Goal: Task Accomplishment & Management: Use online tool/utility

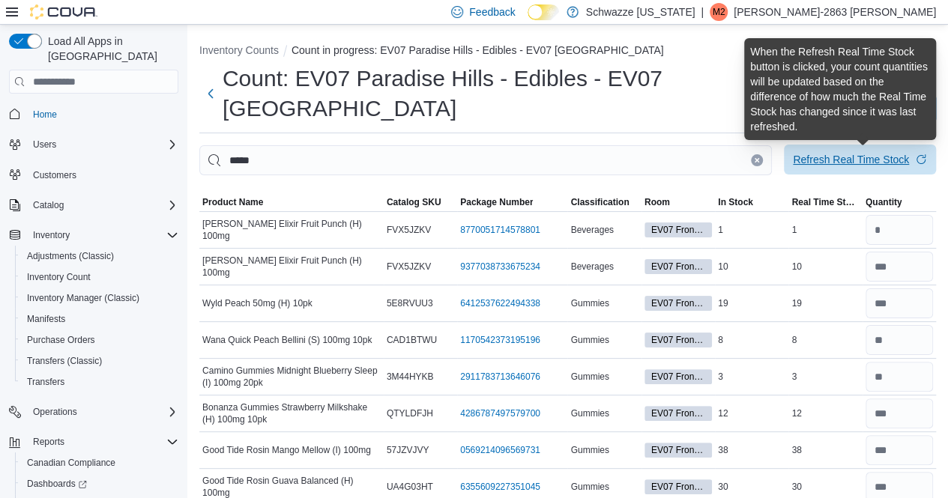
type input "*"
click at [869, 157] on div "Refresh Real Time Stock" at bounding box center [851, 159] width 116 height 15
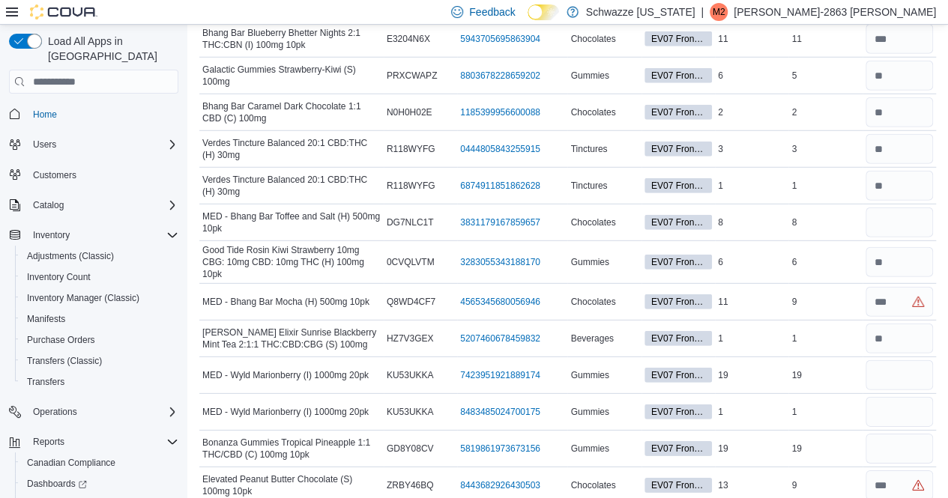
scroll to position [2138, 0]
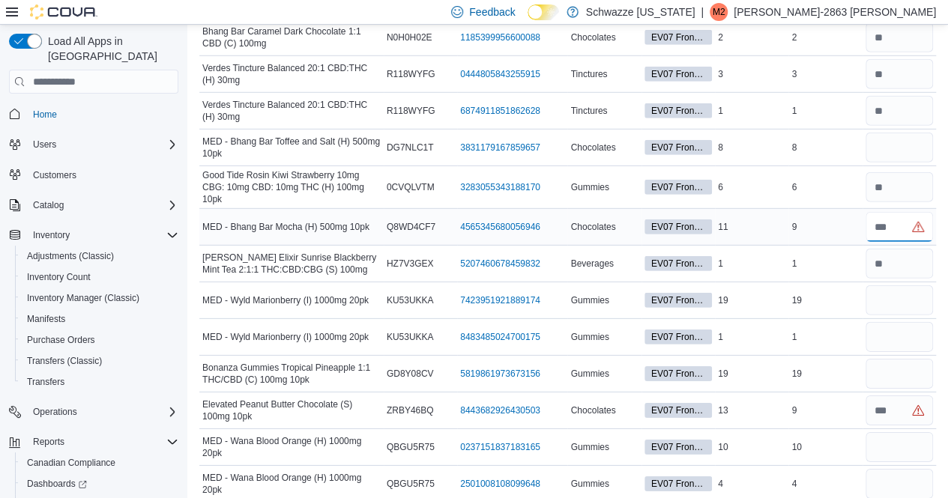
click at [904, 215] on input "number" at bounding box center [898, 227] width 67 height 30
type input "*"
click at [916, 290] on input "number" at bounding box center [898, 300] width 67 height 30
type input "**"
click at [908, 322] on input "number" at bounding box center [898, 337] width 67 height 30
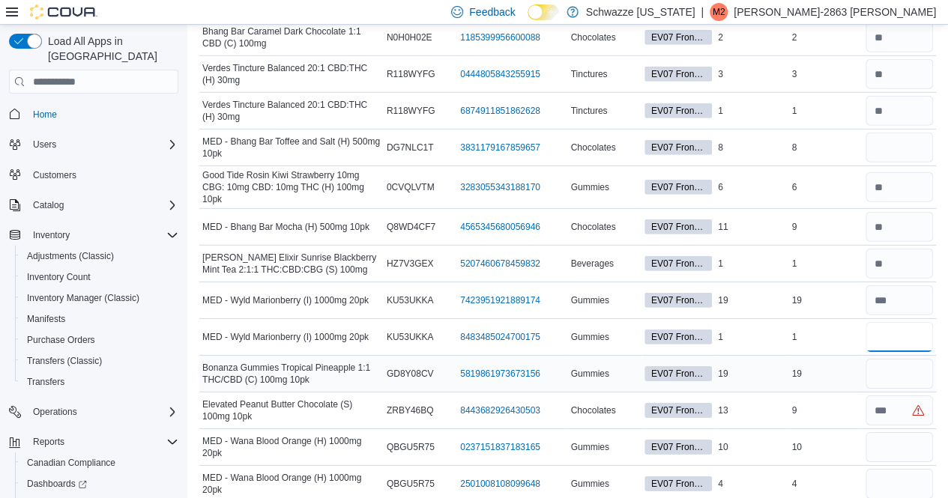
type input "*"
click at [905, 359] on input "number" at bounding box center [898, 374] width 67 height 30
type input "**"
click at [904, 396] on input "number" at bounding box center [898, 411] width 67 height 30
type input "*"
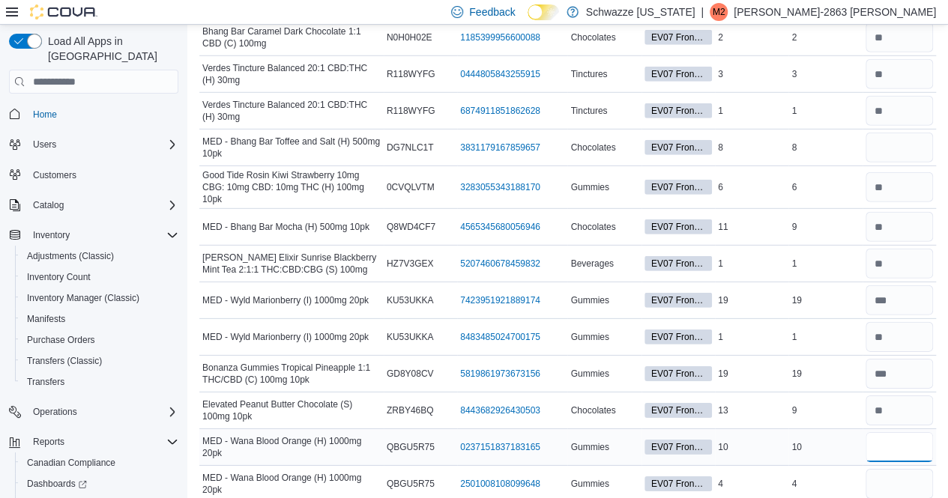
click at [899, 436] on input "number" at bounding box center [898, 447] width 67 height 30
type input "**"
click at [896, 469] on input "number" at bounding box center [898, 484] width 67 height 30
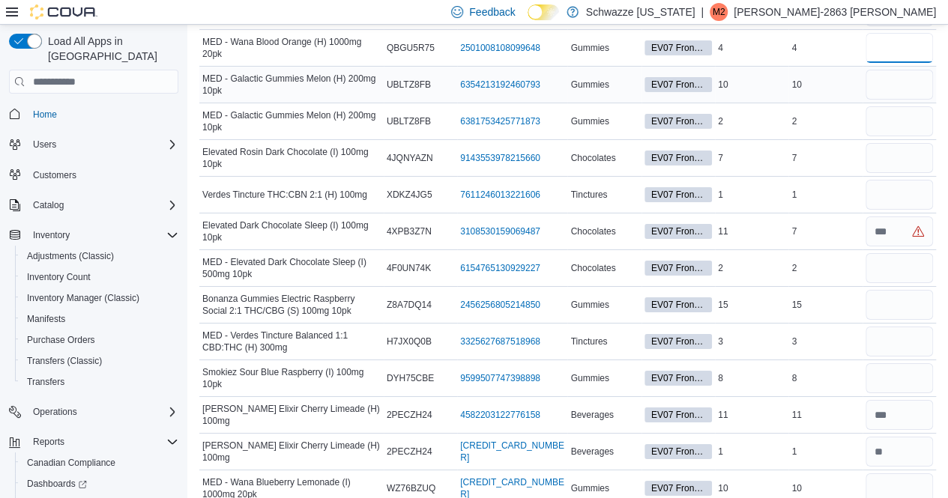
type input "*"
click at [902, 70] on input "number" at bounding box center [898, 85] width 67 height 30
type input "**"
click at [895, 106] on input "number" at bounding box center [898, 121] width 67 height 30
type input "*"
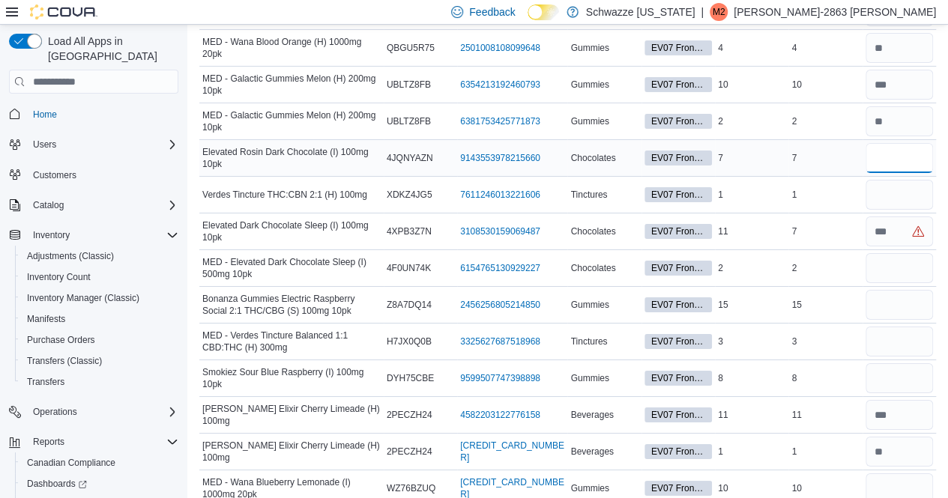
click at [892, 151] on input "number" at bounding box center [898, 158] width 67 height 30
type input "*"
click at [894, 181] on input "number" at bounding box center [898, 195] width 67 height 30
type input "*"
click at [899, 217] on input "number" at bounding box center [898, 232] width 67 height 30
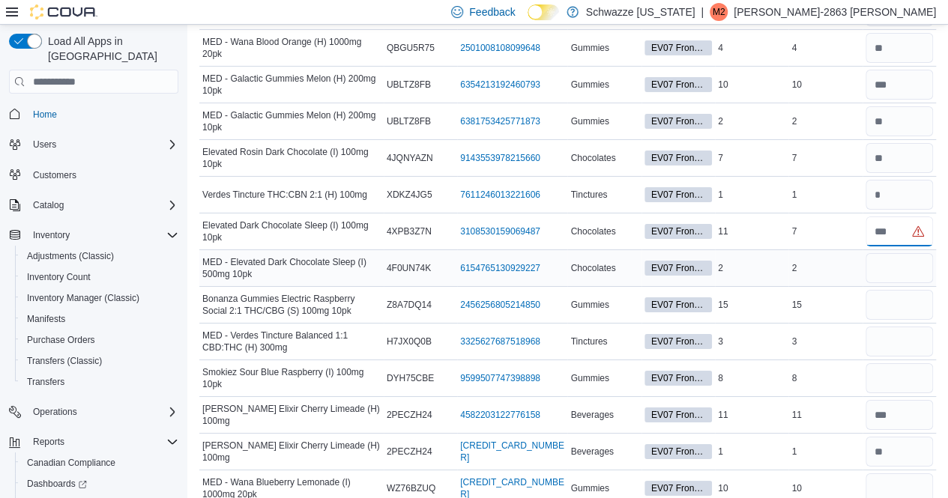
type input "*"
click at [887, 253] on input "number" at bounding box center [898, 268] width 67 height 30
type input "*"
click at [887, 290] on input "number" at bounding box center [898, 305] width 67 height 30
type input "**"
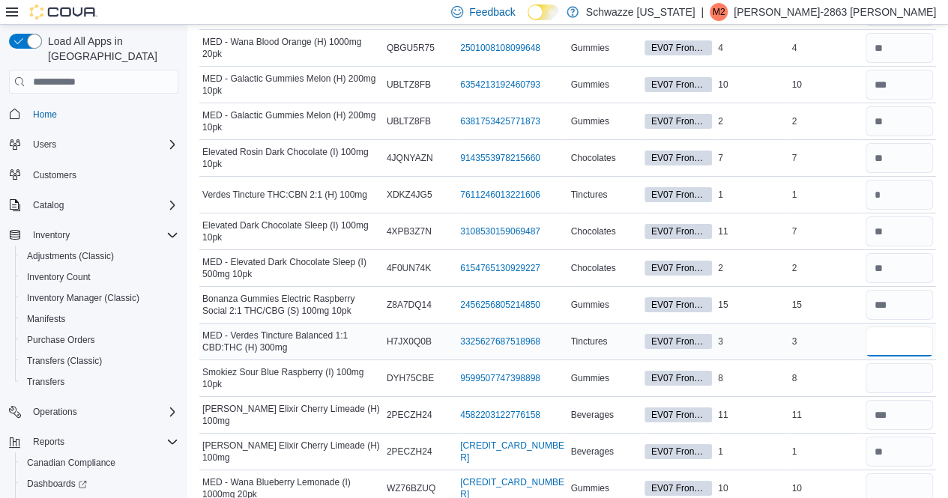
click at [901, 327] on input "number" at bounding box center [898, 342] width 67 height 30
type input "*"
click at [899, 363] on input "number" at bounding box center [898, 378] width 67 height 30
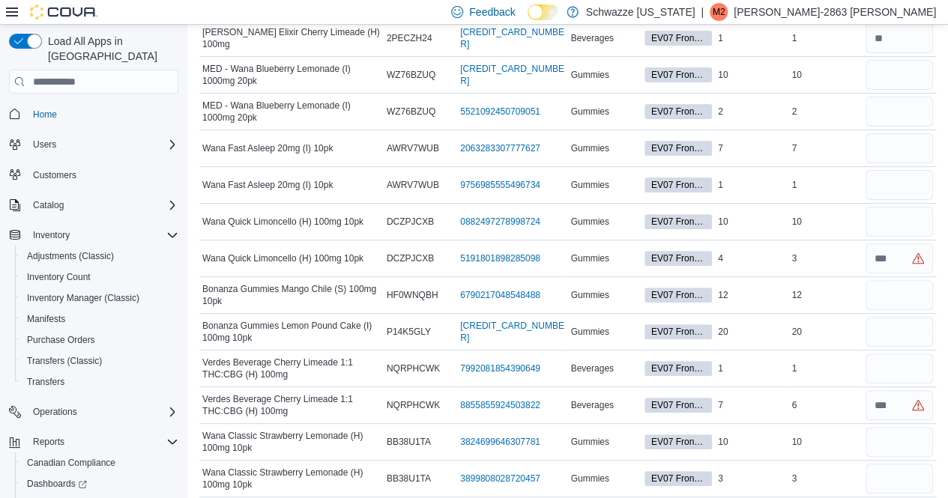
scroll to position [2999, 0]
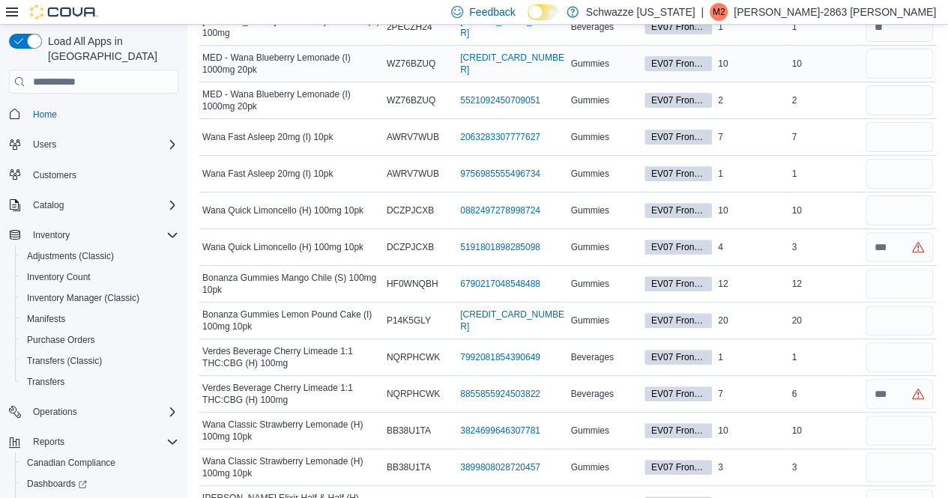
type input "*"
click at [889, 57] on input "number" at bounding box center [898, 64] width 67 height 30
type input "**"
click at [889, 89] on input "number" at bounding box center [898, 100] width 67 height 30
type input "*"
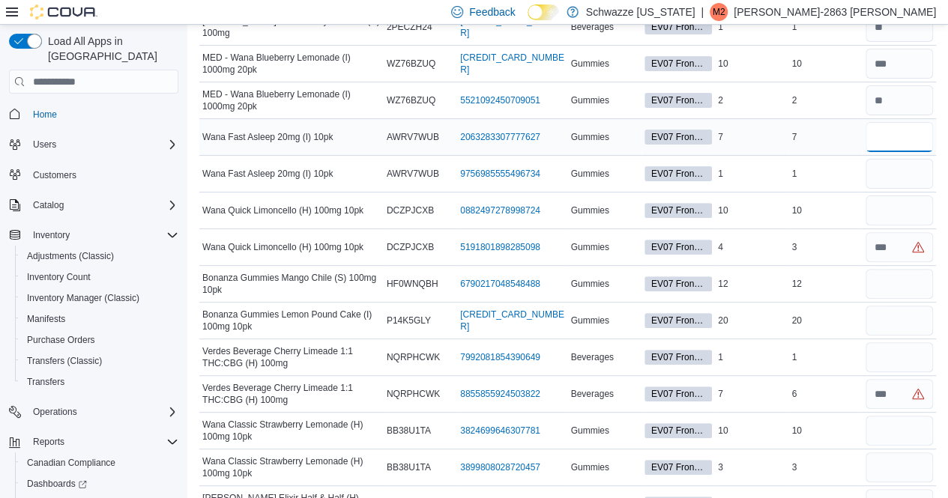
click at [885, 122] on input "number" at bounding box center [898, 137] width 67 height 30
type input "*"
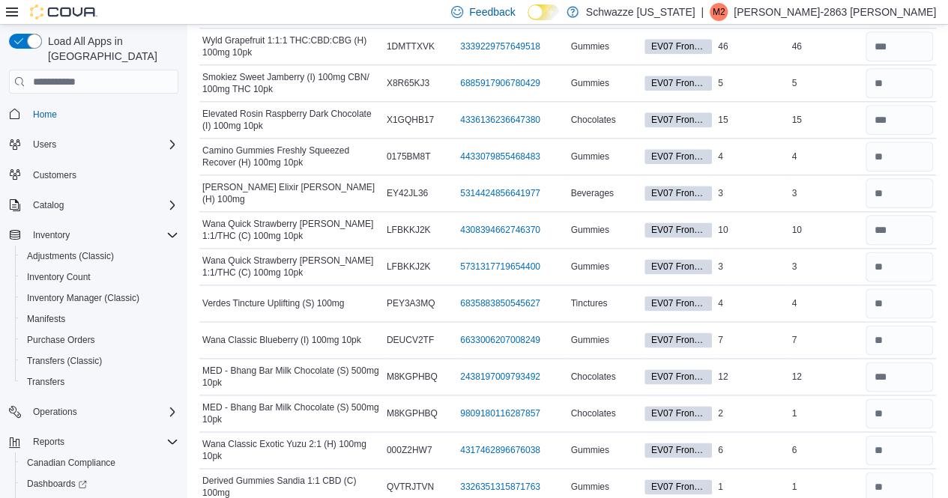
scroll to position [112, 0]
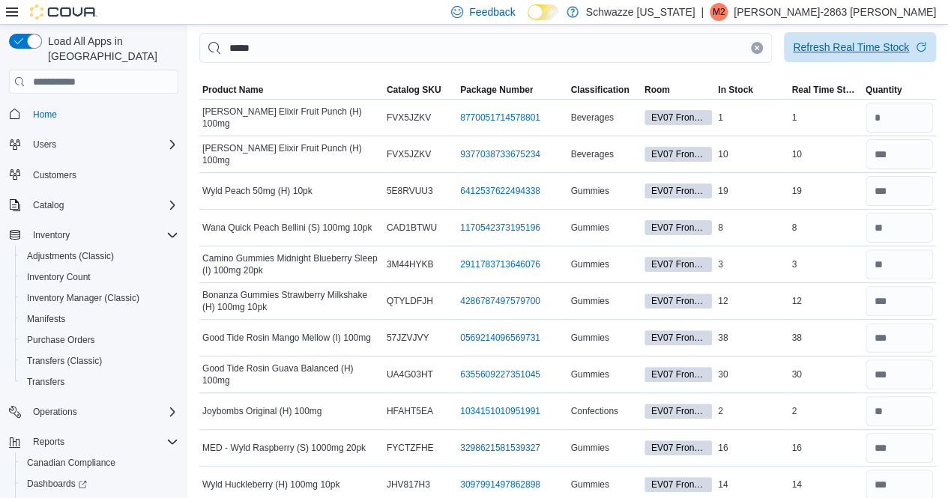
type input "*"
click at [924, 47] on span "Refresh Real Time Stock" at bounding box center [860, 47] width 134 height 30
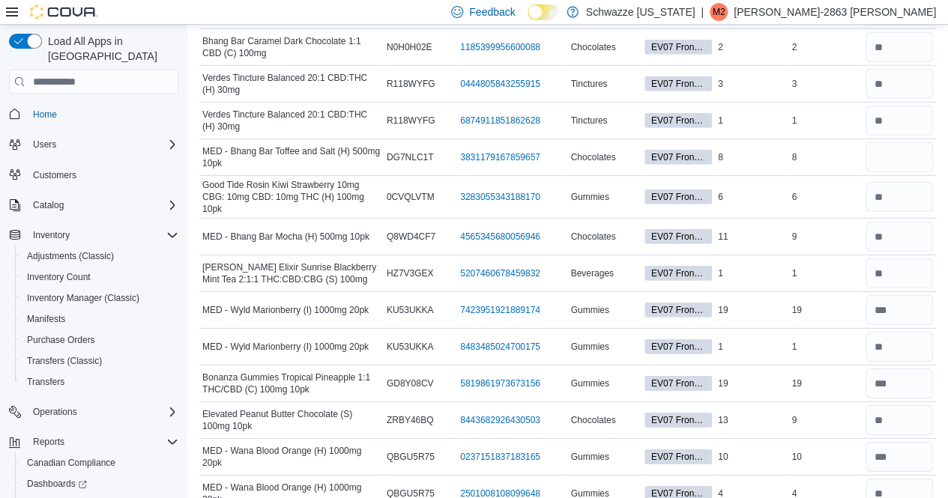
scroll to position [2107, 0]
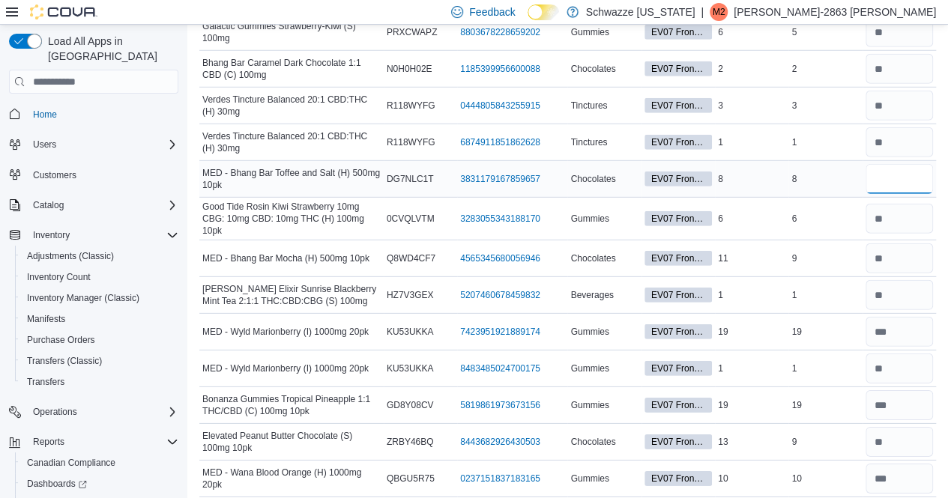
click at [929, 165] on input "number" at bounding box center [898, 179] width 67 height 30
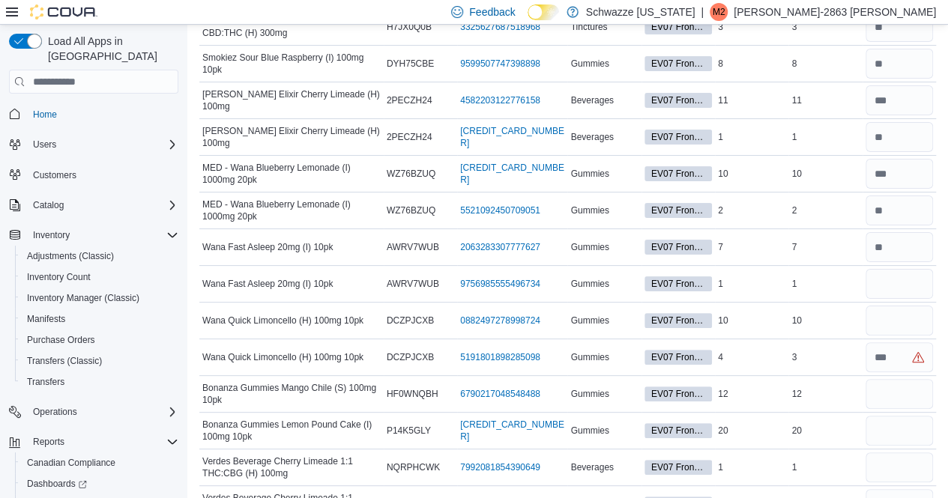
scroll to position [2900, 0]
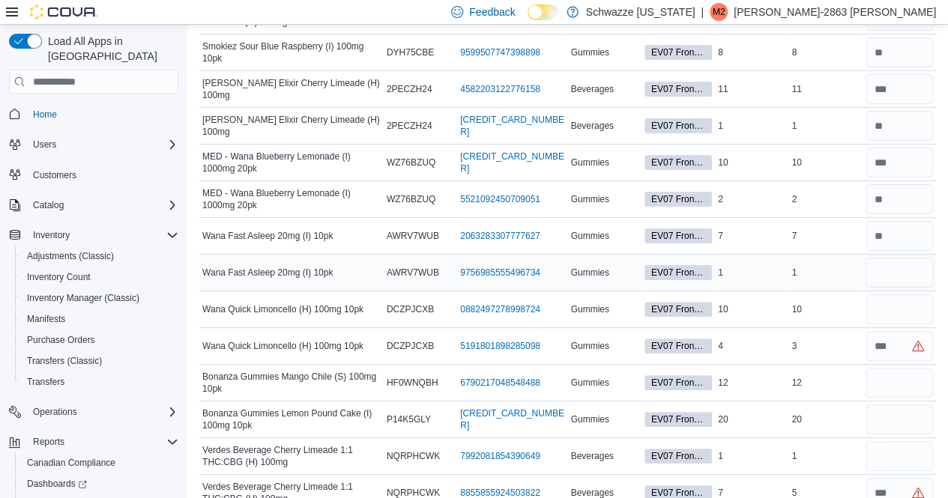
type input "*"
click at [920, 258] on input "number" at bounding box center [898, 273] width 67 height 30
type input "*"
click at [910, 294] on input "number" at bounding box center [898, 309] width 67 height 30
type input "**"
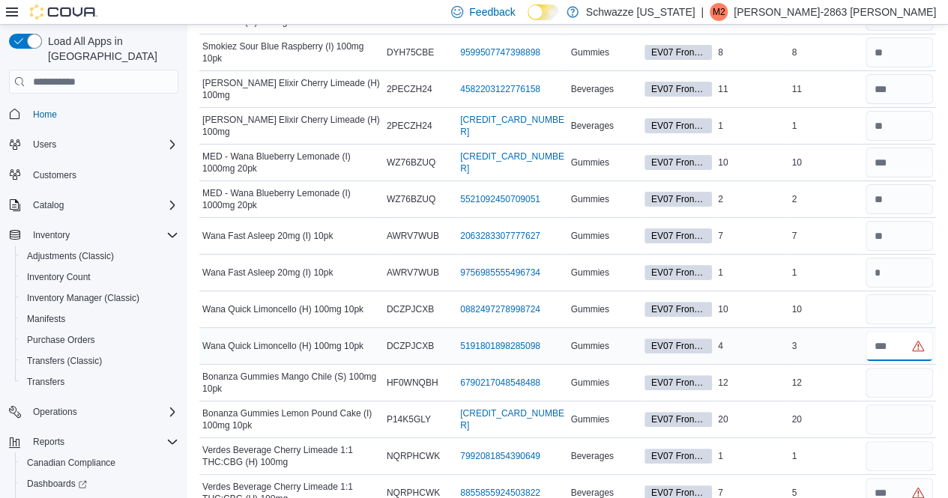
click at [902, 331] on input "number" at bounding box center [898, 346] width 67 height 30
type input "*"
click at [910, 368] on input "number" at bounding box center [898, 383] width 67 height 30
type input "**"
click at [907, 405] on input "number" at bounding box center [898, 420] width 67 height 30
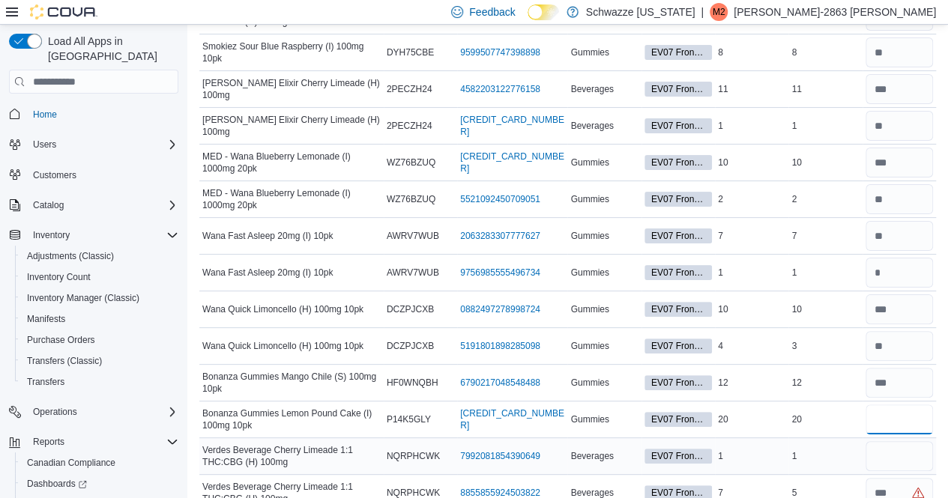
type input "**"
click at [908, 441] on input "number" at bounding box center [898, 456] width 67 height 30
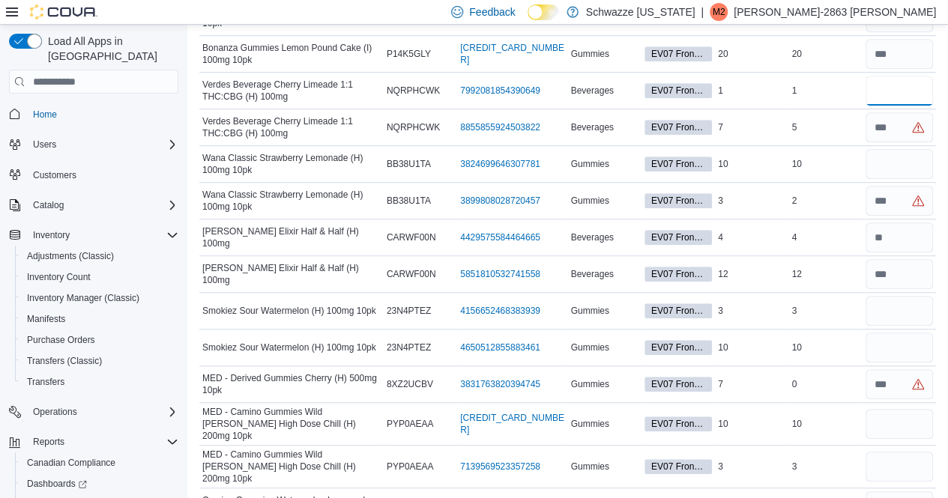
scroll to position [3271, 0]
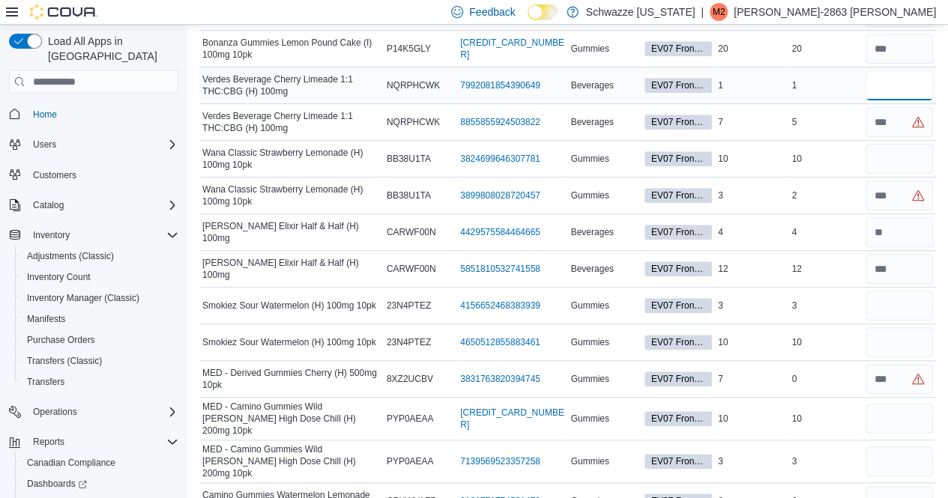
click at [907, 70] on input "number" at bounding box center [898, 85] width 67 height 30
type input "*"
click at [902, 107] on input "number" at bounding box center [898, 122] width 67 height 30
type input "*"
click at [902, 144] on input "number" at bounding box center [898, 159] width 67 height 30
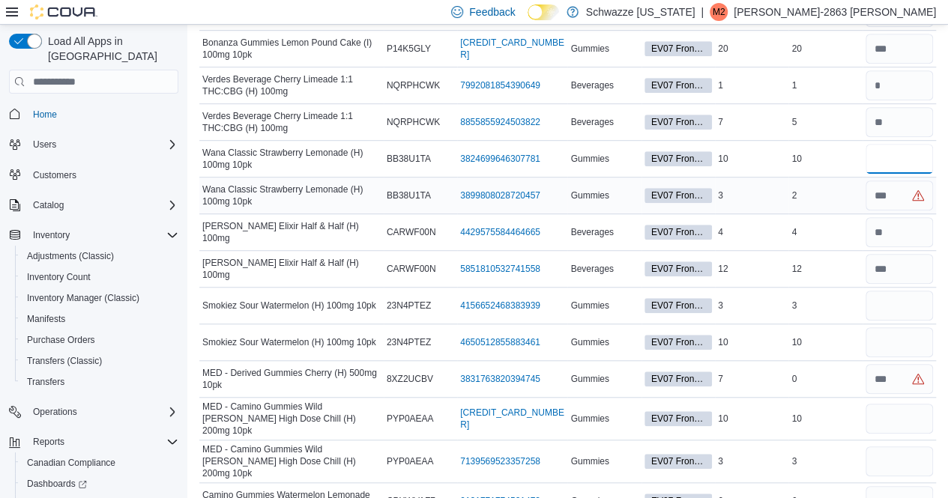
type input "**"
click at [898, 181] on input "number" at bounding box center [898, 196] width 67 height 30
type input "*"
click at [889, 291] on input "number" at bounding box center [898, 306] width 67 height 30
type input "*"
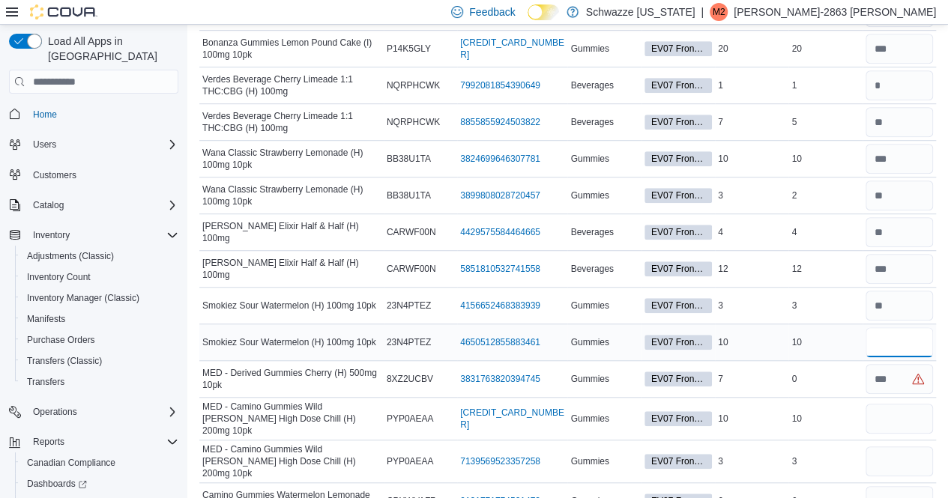
click at [890, 327] on input "number" at bounding box center [898, 342] width 67 height 30
type input "**"
click at [896, 364] on input "number" at bounding box center [898, 379] width 67 height 30
type input "*"
click at [896, 404] on input "number" at bounding box center [898, 419] width 67 height 30
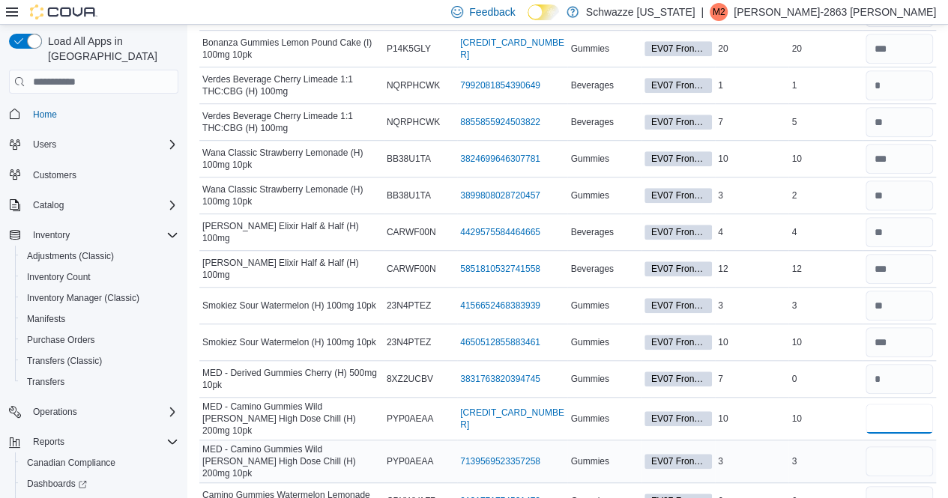
type input "**"
click at [895, 447] on input "number" at bounding box center [898, 462] width 67 height 30
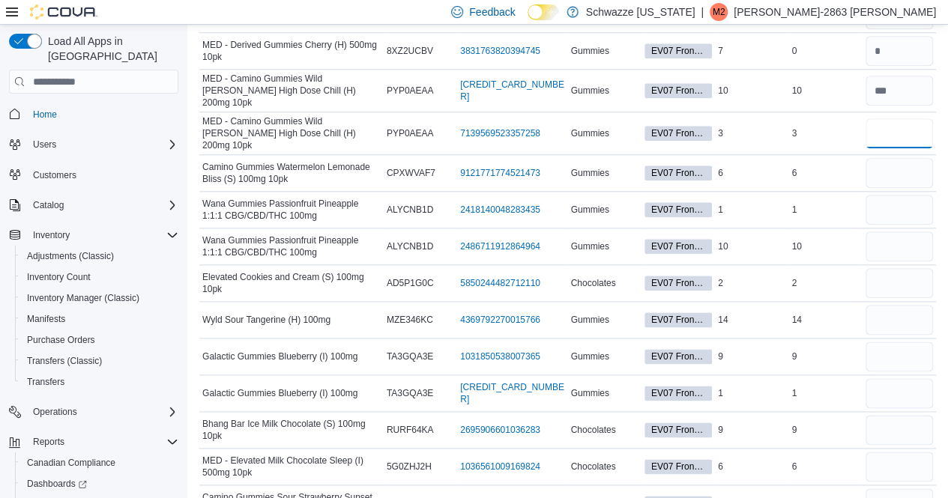
scroll to position [3643, 0]
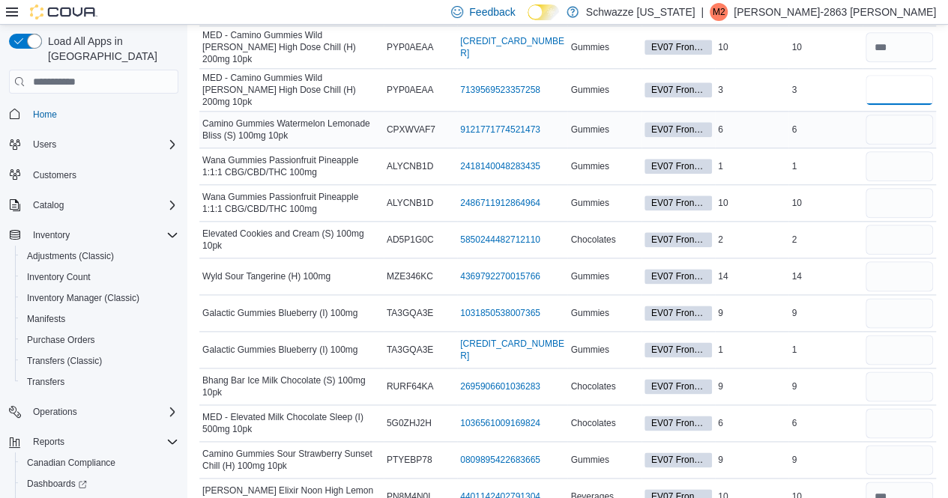
type input "*"
click at [919, 115] on input "number" at bounding box center [898, 130] width 67 height 30
type input "*"
click at [919, 151] on input "number" at bounding box center [898, 166] width 67 height 30
type input "*"
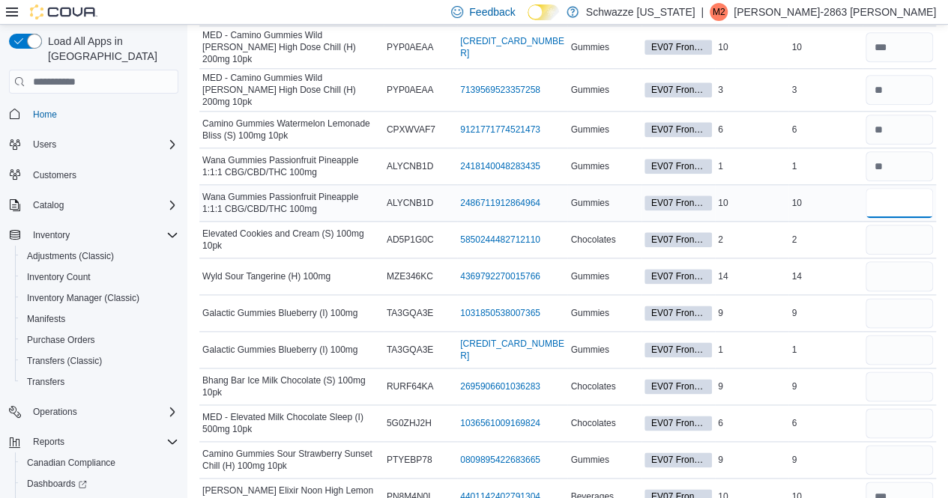
click at [915, 188] on input "number" at bounding box center [898, 203] width 67 height 30
type input "**"
click at [911, 225] on input "number" at bounding box center [898, 240] width 67 height 30
type input "*"
click at [907, 261] on input "number" at bounding box center [898, 276] width 67 height 30
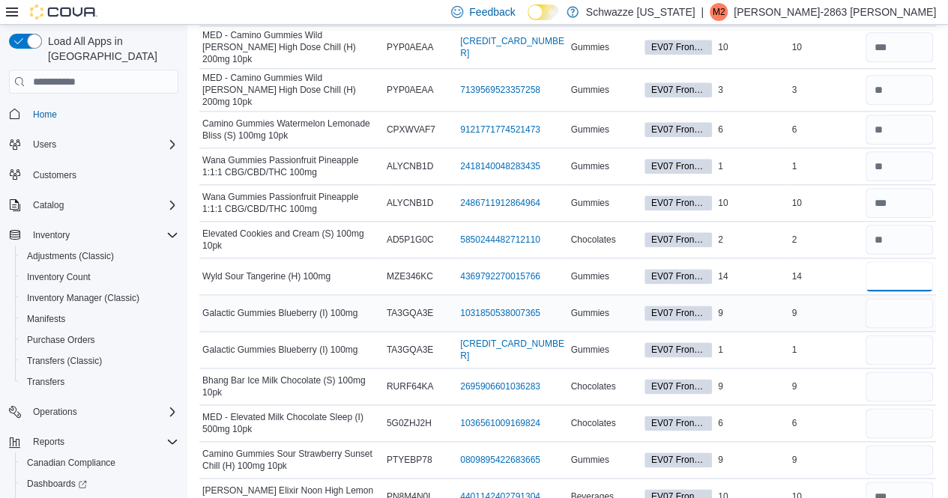
type input "**"
click at [908, 298] on input "number" at bounding box center [898, 313] width 67 height 30
click at [899, 335] on input "number" at bounding box center [898, 350] width 67 height 30
type input "*"
click at [899, 298] on input "number" at bounding box center [898, 313] width 67 height 30
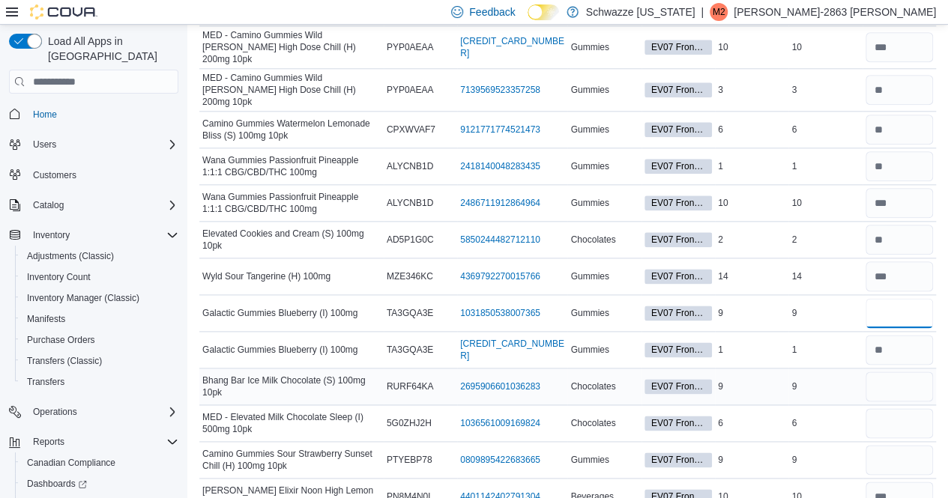
type input "*"
click at [893, 372] on input "number" at bounding box center [898, 387] width 67 height 30
type input "*"
click at [893, 408] on input "number" at bounding box center [898, 423] width 67 height 30
type input "*"
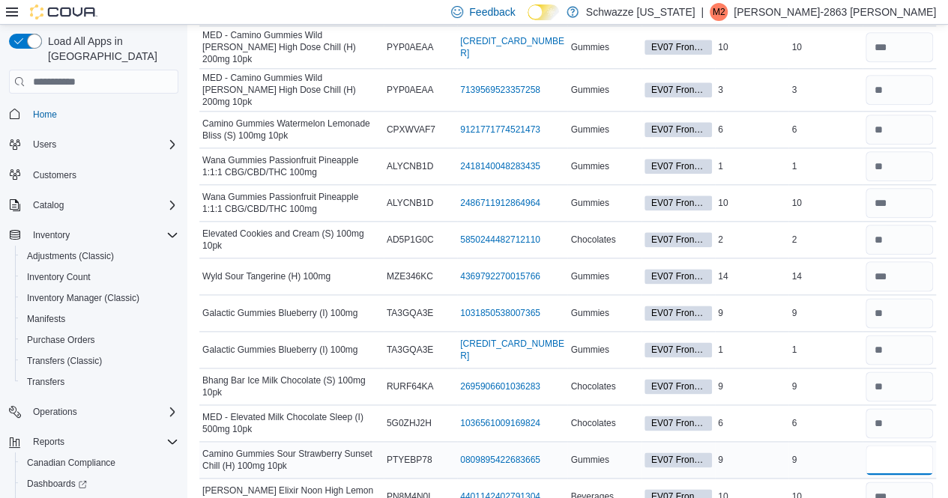
click at [901, 445] on input "number" at bounding box center [898, 460] width 67 height 30
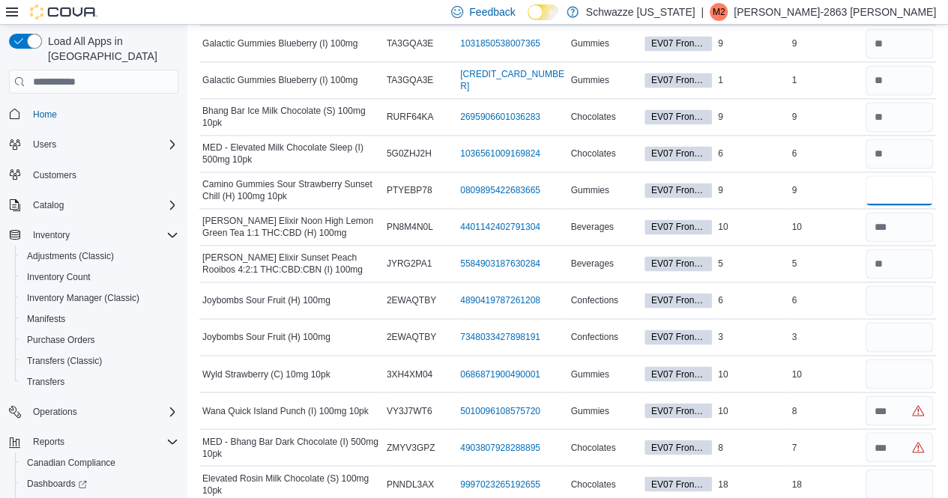
scroll to position [3944, 0]
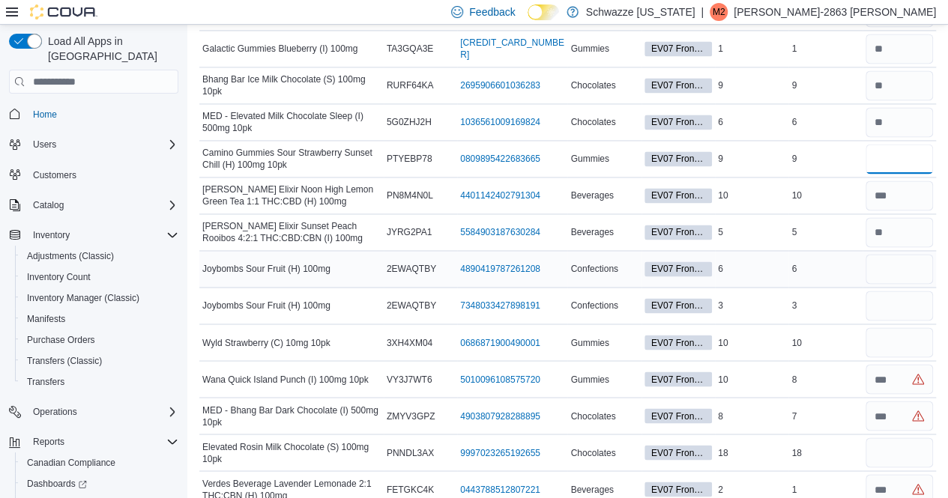
type input "*"
click at [901, 254] on input "number" at bounding box center [898, 269] width 67 height 30
type input "*"
click at [895, 291] on input "number" at bounding box center [898, 306] width 67 height 30
type input "*"
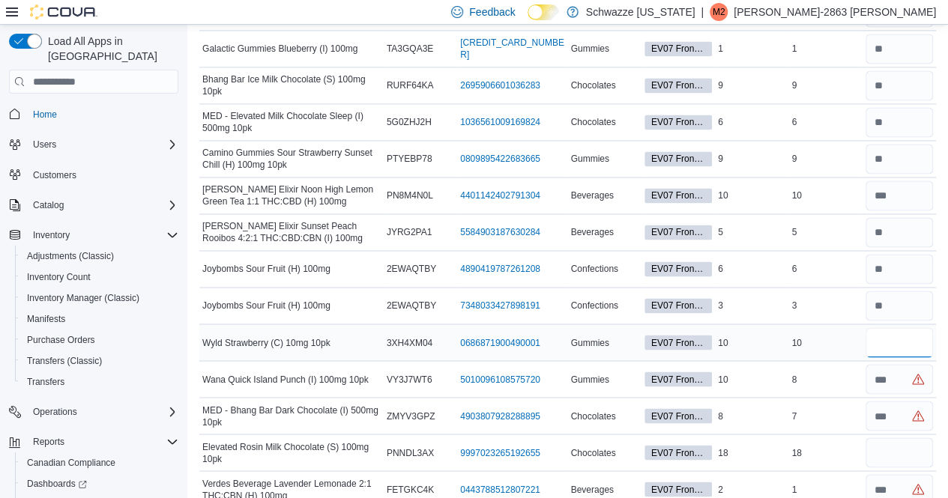
click at [899, 327] on input "number" at bounding box center [898, 342] width 67 height 30
type input "**"
click at [904, 364] on input "number" at bounding box center [898, 379] width 67 height 30
type input "*"
click at [904, 401] on input "number" at bounding box center [898, 416] width 67 height 30
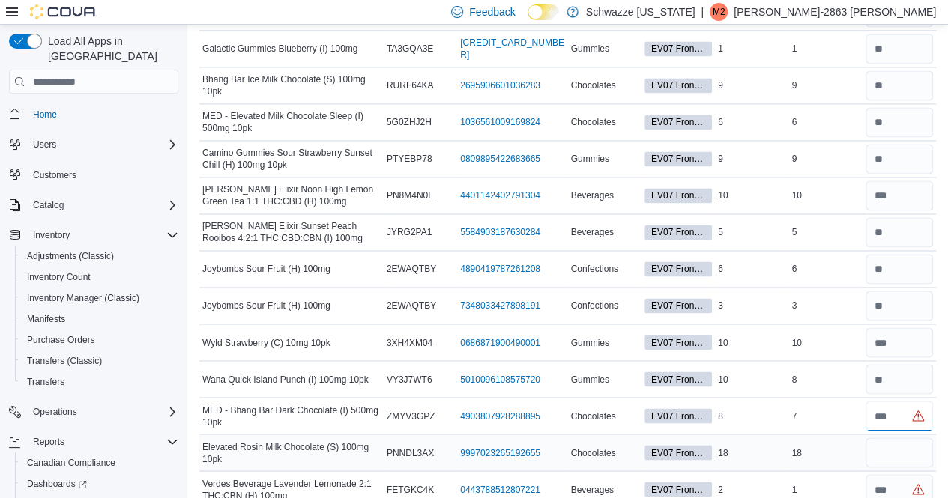
type input "*"
click at [902, 438] on input "number" at bounding box center [898, 453] width 67 height 30
type input "**"
click at [904, 474] on input "number" at bounding box center [898, 489] width 67 height 30
type input "*"
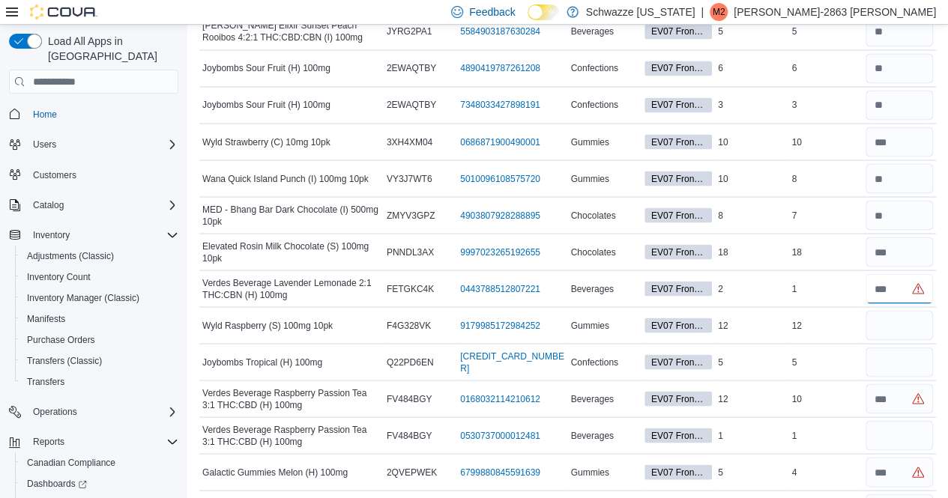
scroll to position [4150, 0]
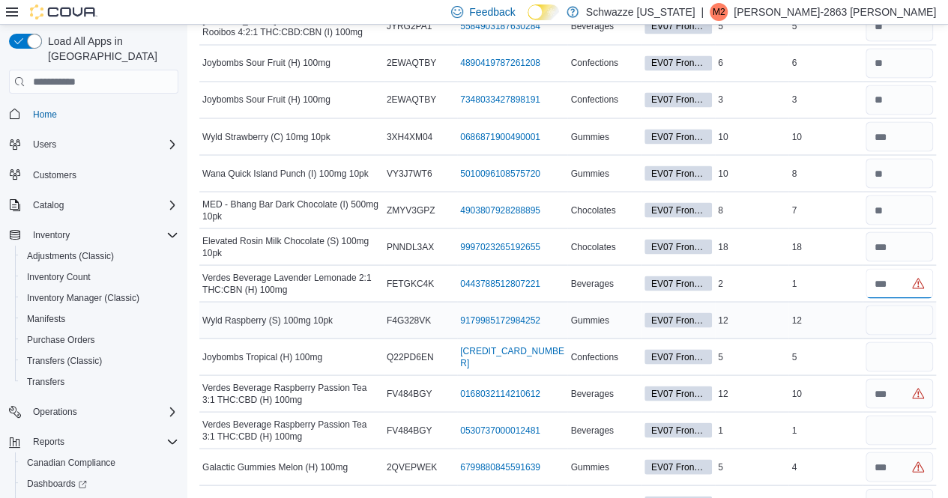
type input "**"
click at [922, 305] on input "number" at bounding box center [898, 320] width 67 height 30
type input "**"
click at [917, 342] on input "number" at bounding box center [898, 357] width 67 height 30
type input "*"
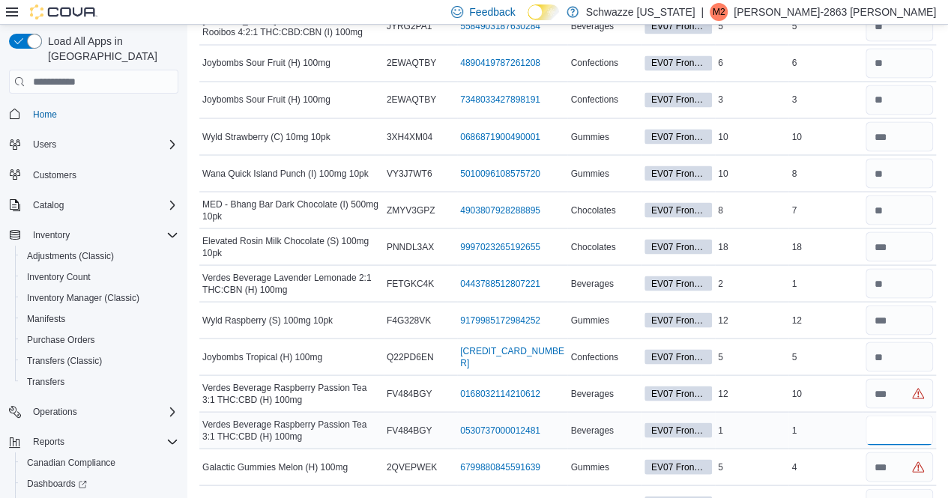
click at [911, 415] on input "number" at bounding box center [898, 430] width 67 height 30
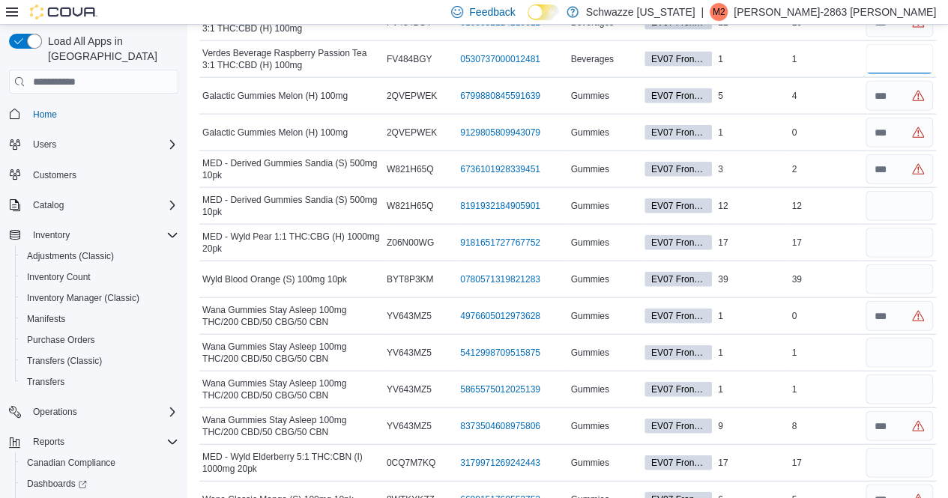
scroll to position [4500, 0]
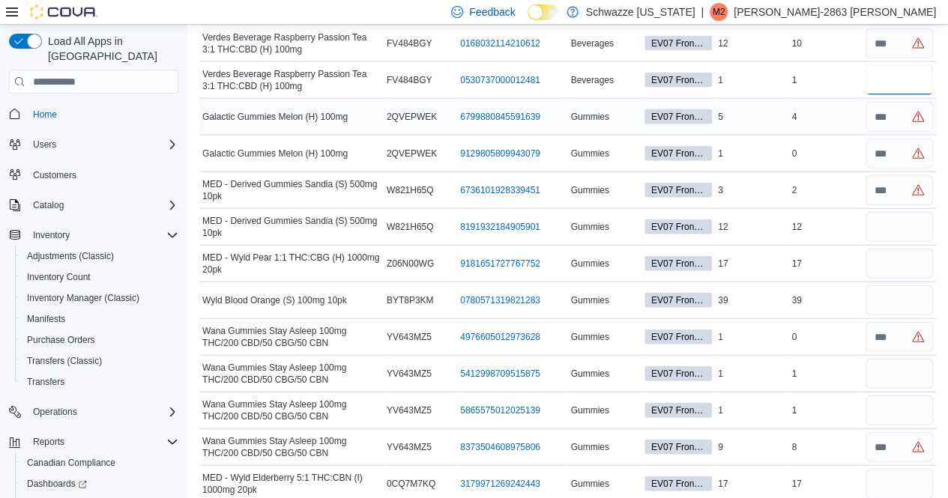
type input "*"
click at [895, 102] on input "number" at bounding box center [898, 117] width 67 height 30
type input "*"
click at [901, 139] on input "number" at bounding box center [898, 154] width 67 height 30
type input "*"
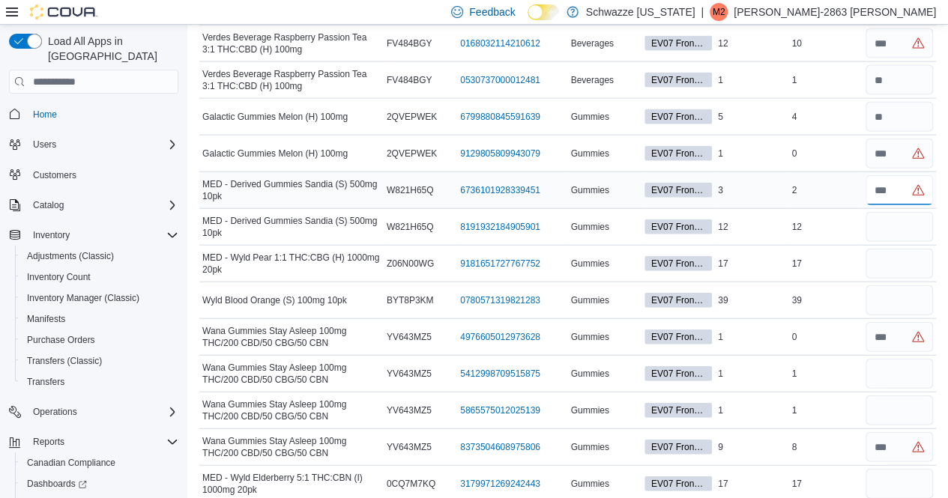
click at [903, 175] on input "number" at bounding box center [898, 190] width 67 height 30
type input "*"
click at [899, 212] on input "number" at bounding box center [898, 227] width 67 height 30
type input "**"
click at [898, 249] on input "number" at bounding box center [898, 264] width 67 height 30
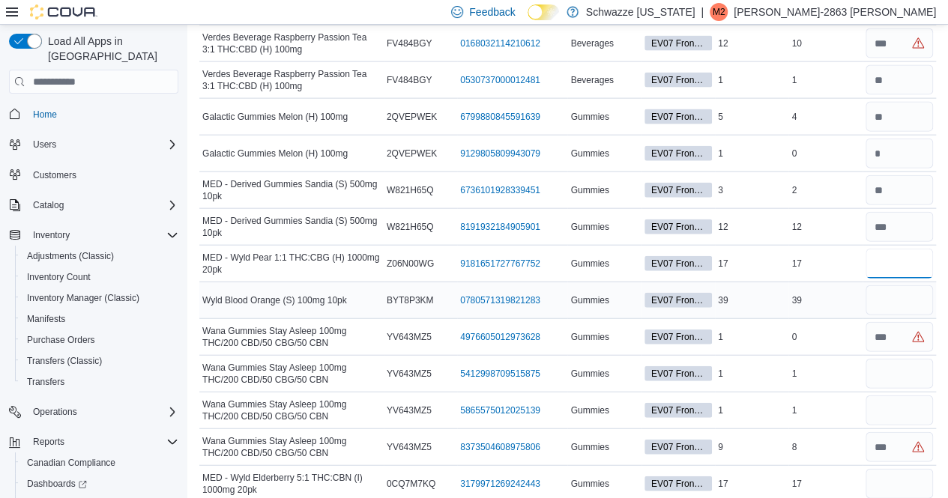
type input "**"
click at [901, 285] on input "number" at bounding box center [898, 300] width 67 height 30
type input "**"
click at [903, 322] on input "number" at bounding box center [898, 337] width 67 height 30
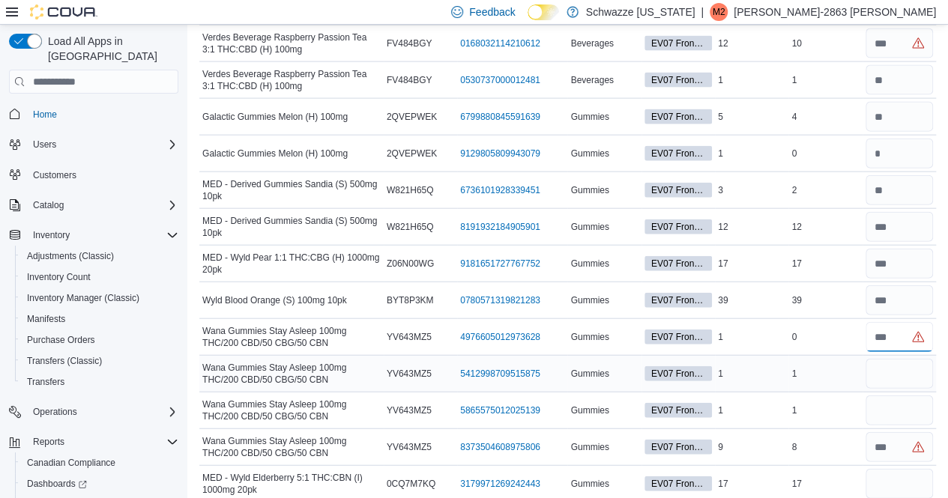
type input "*"
click at [902, 359] on input "number" at bounding box center [898, 374] width 67 height 30
type input "*"
click at [895, 396] on input "number" at bounding box center [898, 411] width 67 height 30
type input "*"
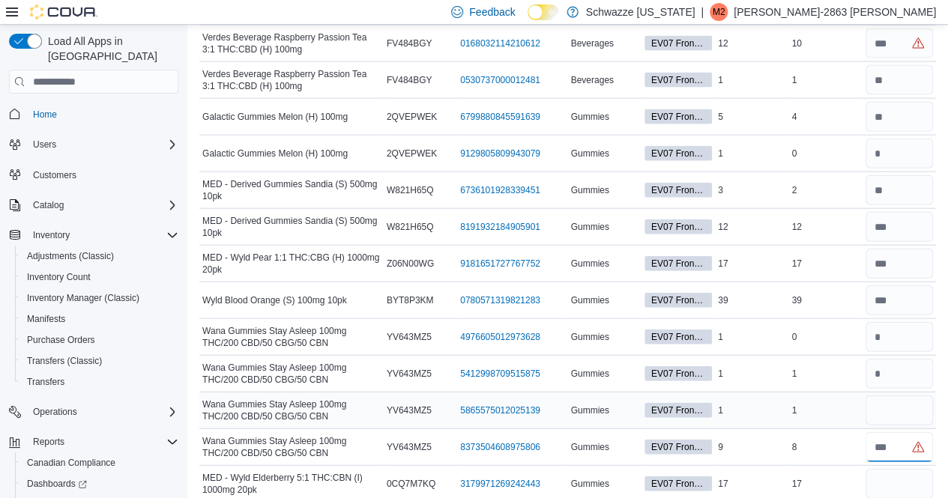
drag, startPoint x: 892, startPoint y: 389, endPoint x: 892, endPoint y: 366, distance: 22.5
type input "*"
click at [901, 469] on input "number" at bounding box center [898, 484] width 67 height 30
type input "**"
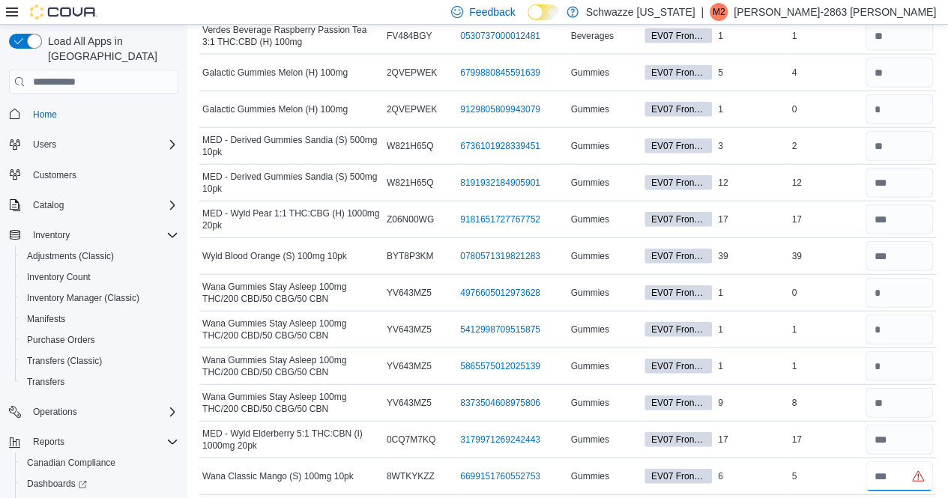
type input "*"
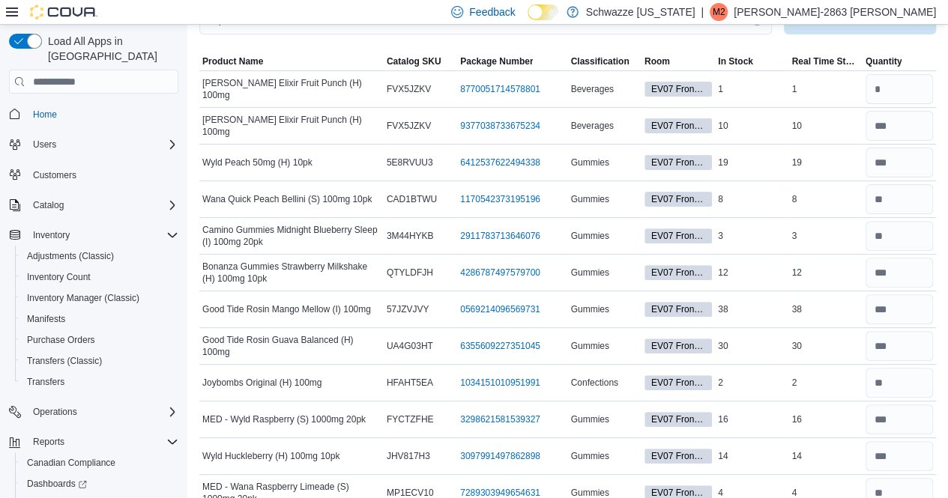
scroll to position [0, 0]
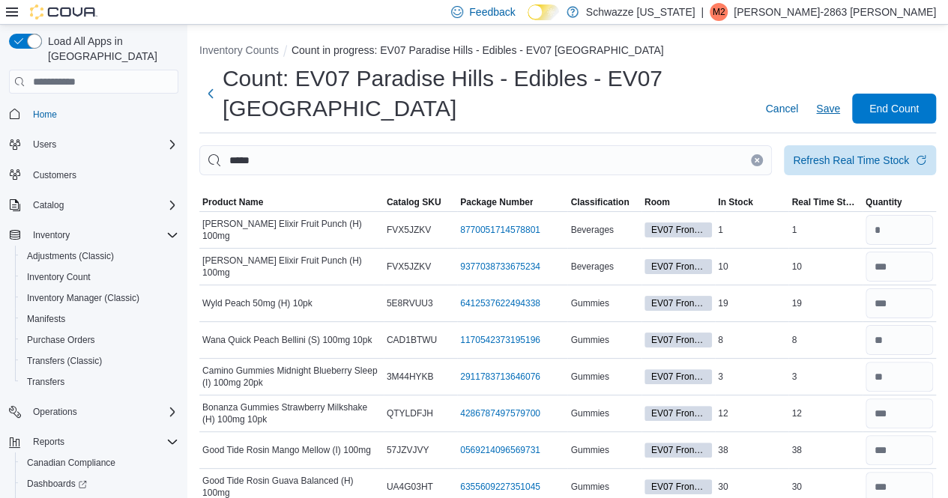
type input "*"
click at [840, 107] on span "Save" at bounding box center [828, 108] width 24 height 15
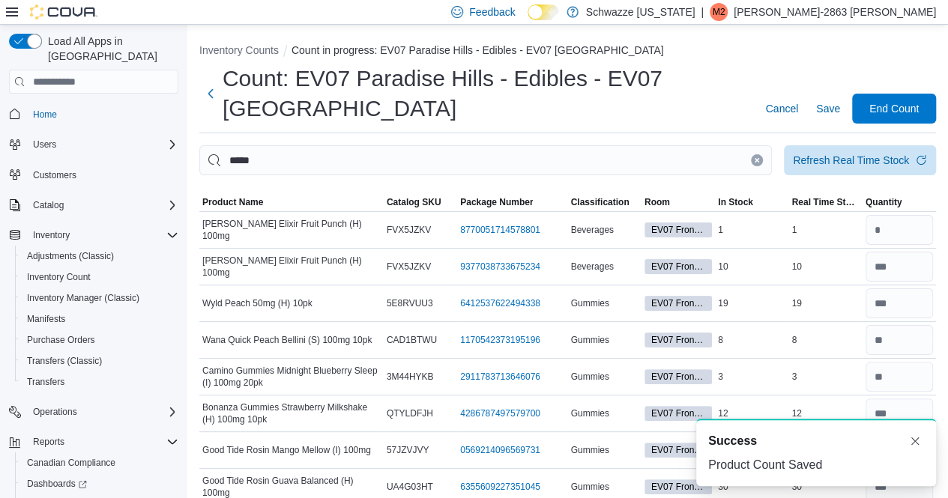
click at [760, 157] on icon "Clear input" at bounding box center [757, 160] width 6 height 6
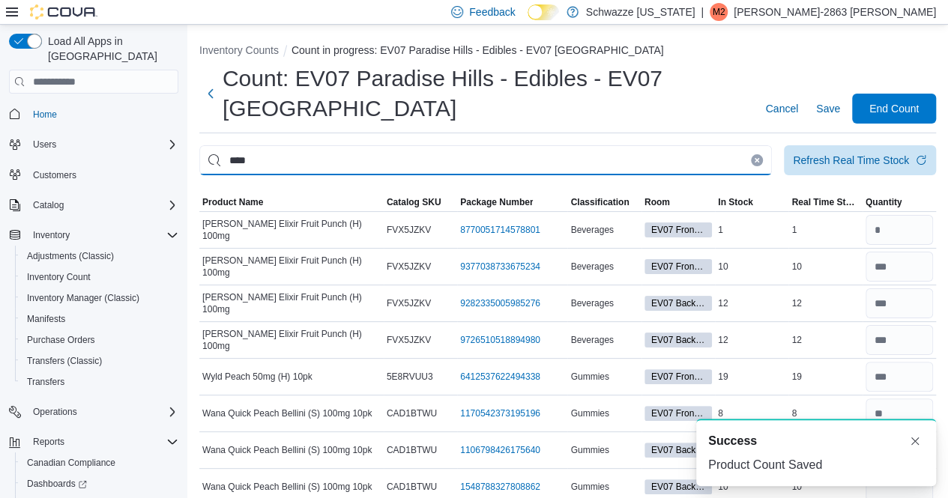
type input "****"
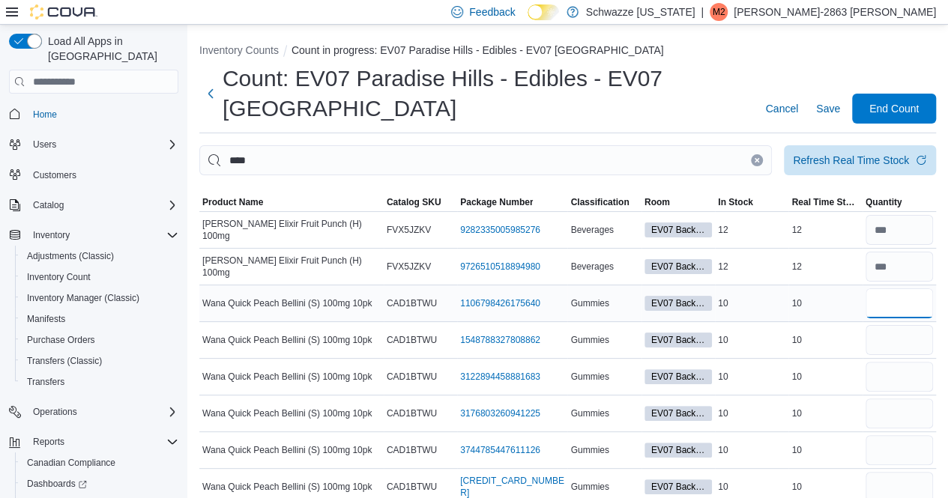
click at [922, 309] on input "number" at bounding box center [898, 303] width 67 height 30
type input "**"
click at [914, 335] on input "number" at bounding box center [898, 340] width 67 height 30
type input "**"
click at [901, 375] on input "number" at bounding box center [898, 377] width 67 height 30
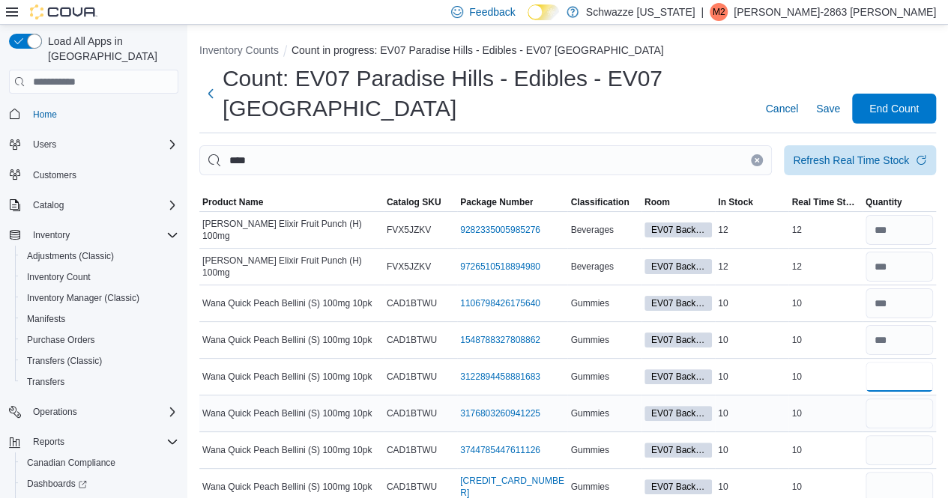
type input "**"
click at [899, 404] on input "number" at bounding box center [898, 414] width 67 height 30
type input "**"
click at [901, 438] on input "number" at bounding box center [898, 450] width 67 height 30
type input "**"
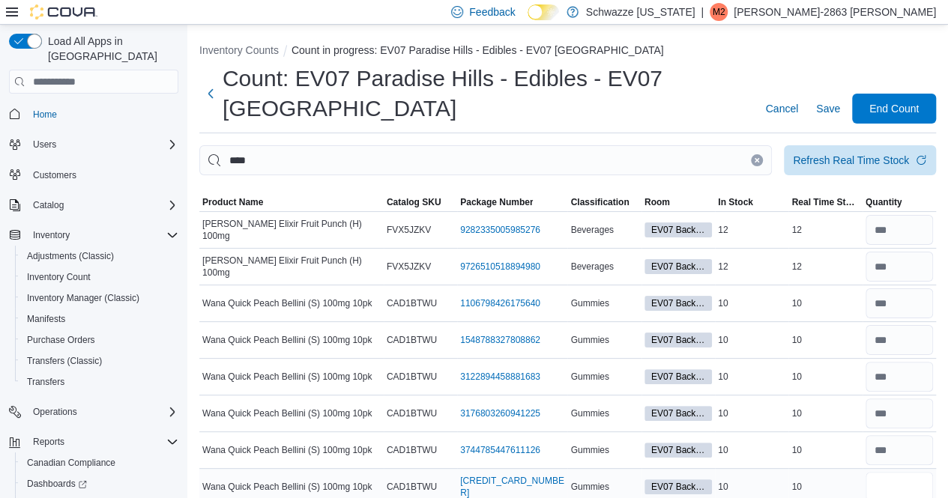
click at [903, 485] on input "number" at bounding box center [898, 487] width 67 height 30
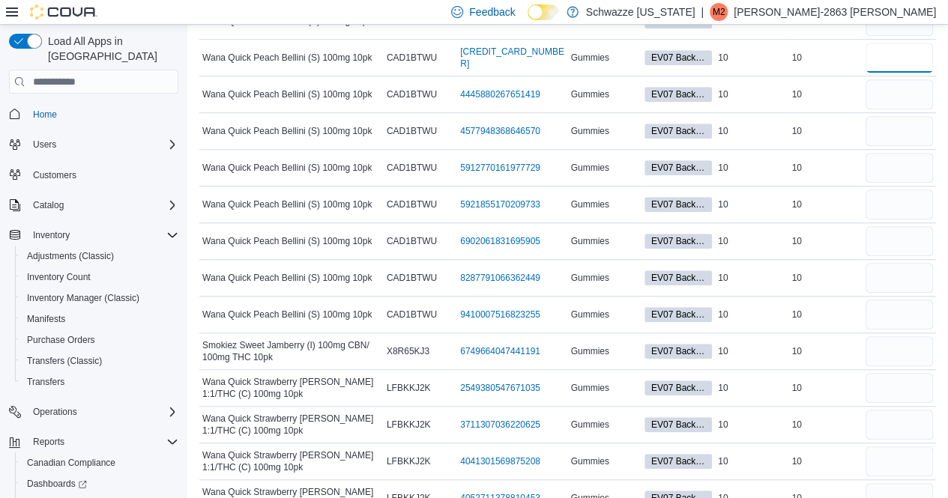
scroll to position [466, 0]
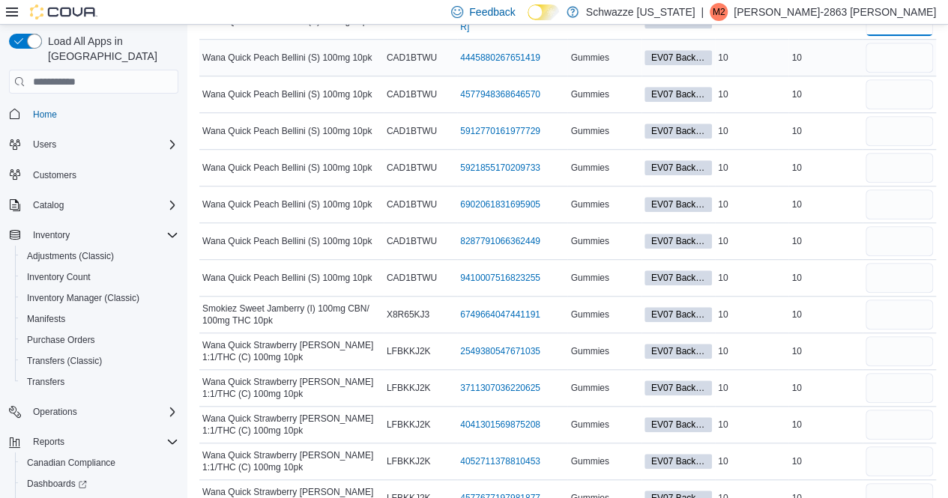
type input "**"
click at [933, 58] on input "number" at bounding box center [898, 58] width 67 height 30
type input "**"
click at [923, 87] on input "number" at bounding box center [898, 94] width 67 height 30
type input "**"
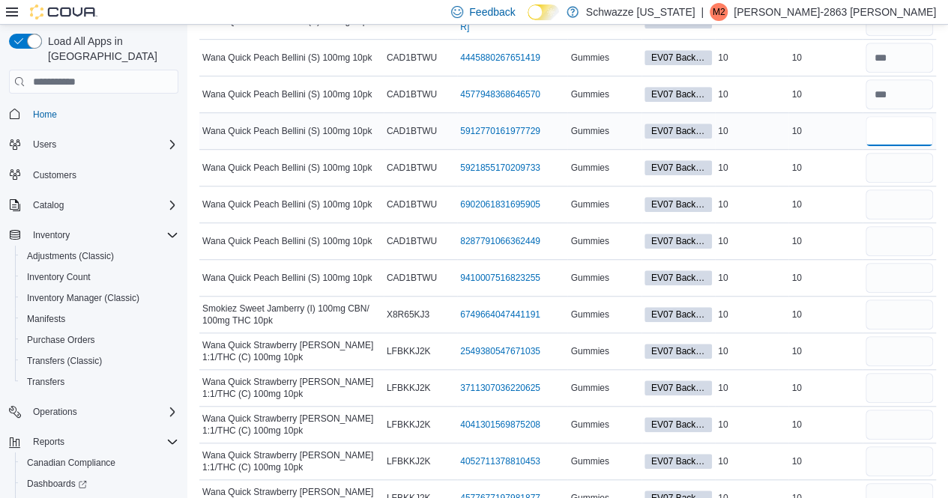
click at [913, 123] on input "number" at bounding box center [898, 131] width 67 height 30
type input "**"
click at [913, 160] on input "number" at bounding box center [898, 168] width 67 height 30
type input "**"
click at [904, 196] on input "number" at bounding box center [898, 205] width 67 height 30
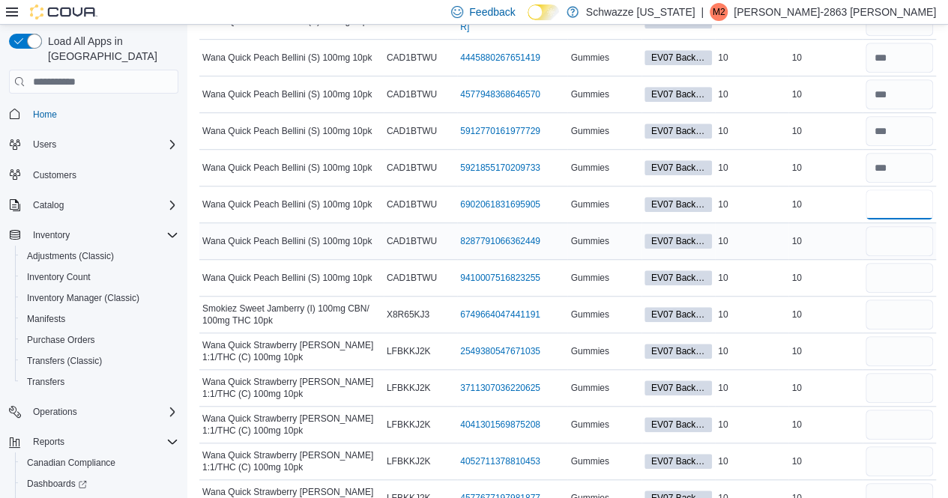
type input "**"
click at [896, 241] on input "number" at bounding box center [898, 241] width 67 height 30
type input "**"
click at [895, 279] on input "number" at bounding box center [898, 278] width 67 height 30
type input "**"
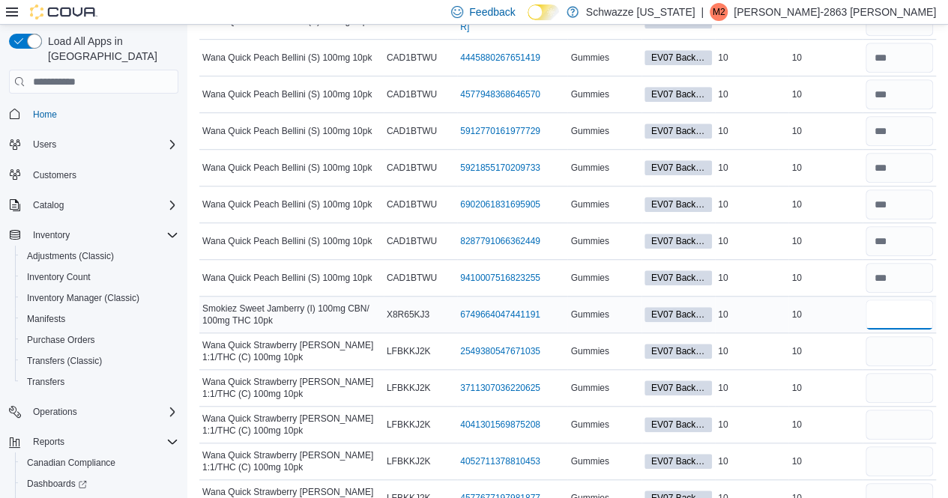
click at [899, 310] on input "number" at bounding box center [898, 315] width 67 height 30
type input "**"
click at [898, 355] on input "number" at bounding box center [898, 351] width 67 height 30
type input "**"
click at [898, 385] on input "number" at bounding box center [898, 388] width 67 height 30
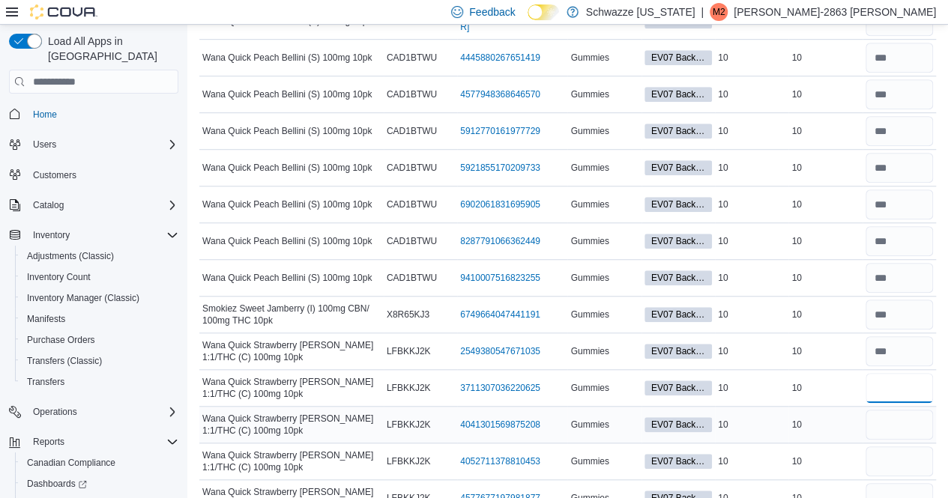
type input "**"
click at [901, 426] on input "number" at bounding box center [898, 425] width 67 height 30
type input "**"
click at [899, 459] on input "number" at bounding box center [898, 462] width 67 height 30
type input "**"
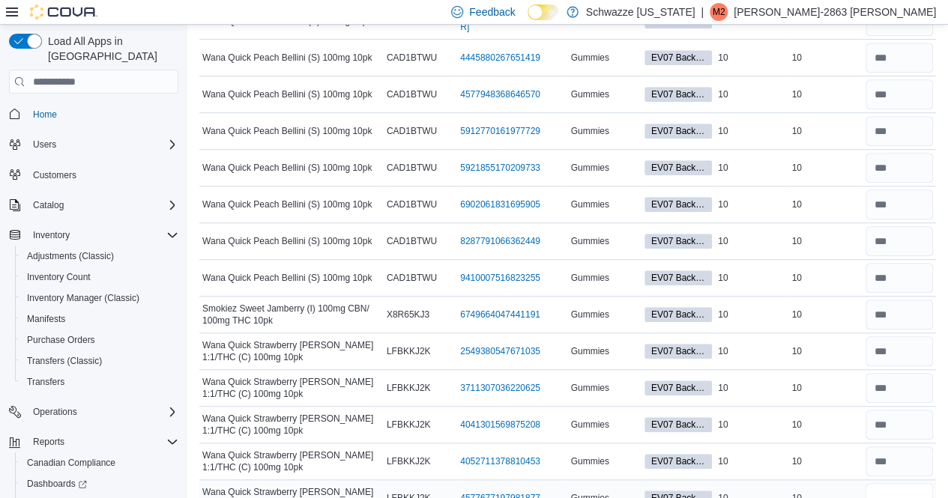
click at [896, 486] on input "number" at bounding box center [898, 498] width 67 height 30
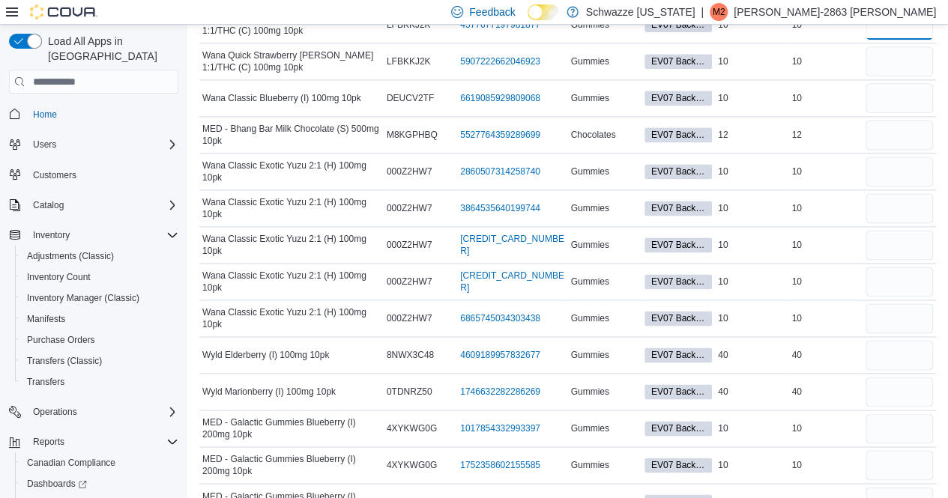
scroll to position [950, 0]
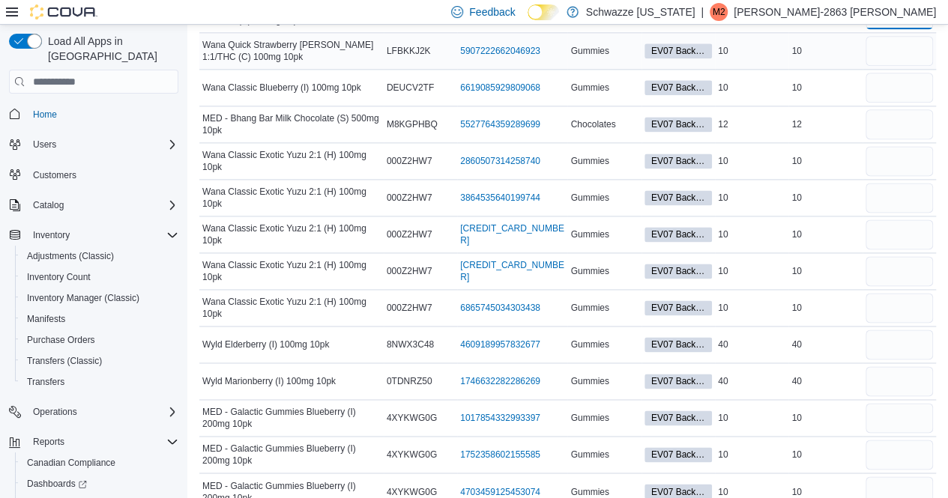
type input "**"
click at [911, 46] on input "number" at bounding box center [898, 51] width 67 height 30
type input "**"
click at [913, 76] on input "number" at bounding box center [898, 88] width 67 height 30
type input "**"
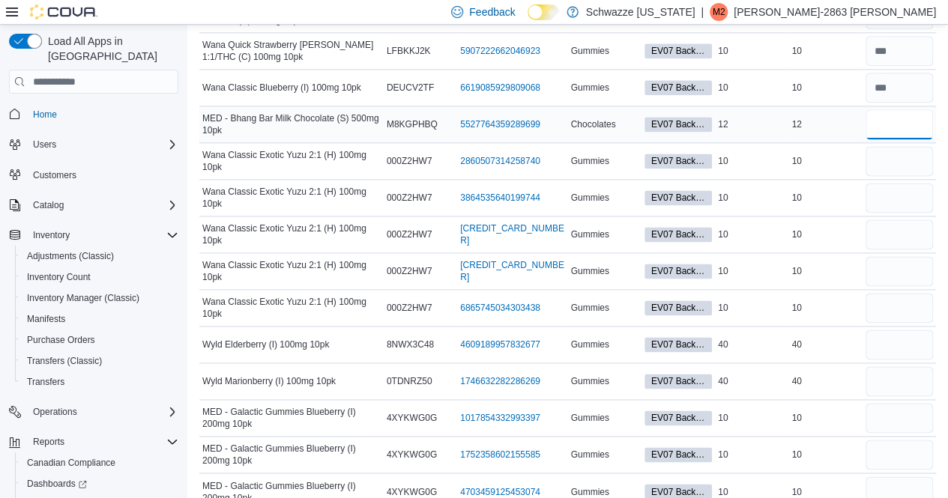
click at [907, 115] on input "number" at bounding box center [898, 124] width 67 height 30
type input "**"
click at [905, 151] on input "number" at bounding box center [898, 161] width 67 height 30
type input "**"
click at [906, 191] on input "number" at bounding box center [898, 198] width 67 height 30
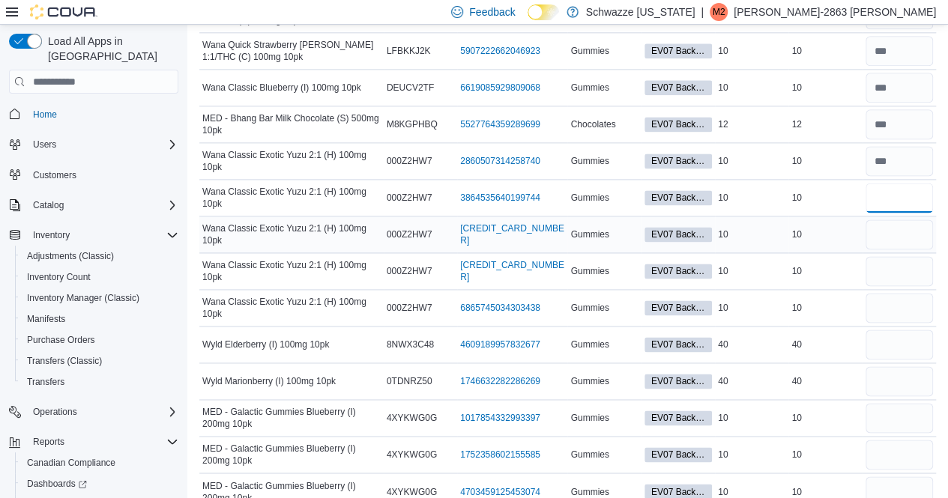
type input "**"
click at [913, 227] on input "number" at bounding box center [898, 235] width 67 height 30
type input "**"
click at [911, 257] on input "number" at bounding box center [898, 271] width 67 height 30
type input "**"
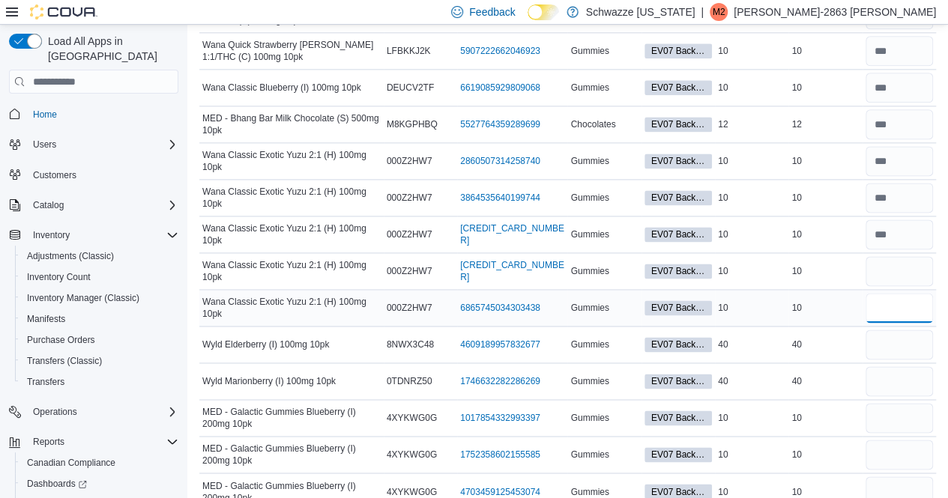
click at [907, 293] on input "number" at bounding box center [898, 308] width 67 height 30
type input "**"
click at [907, 330] on input "number" at bounding box center [898, 345] width 67 height 30
type input "**"
click at [899, 366] on input "number" at bounding box center [898, 381] width 67 height 30
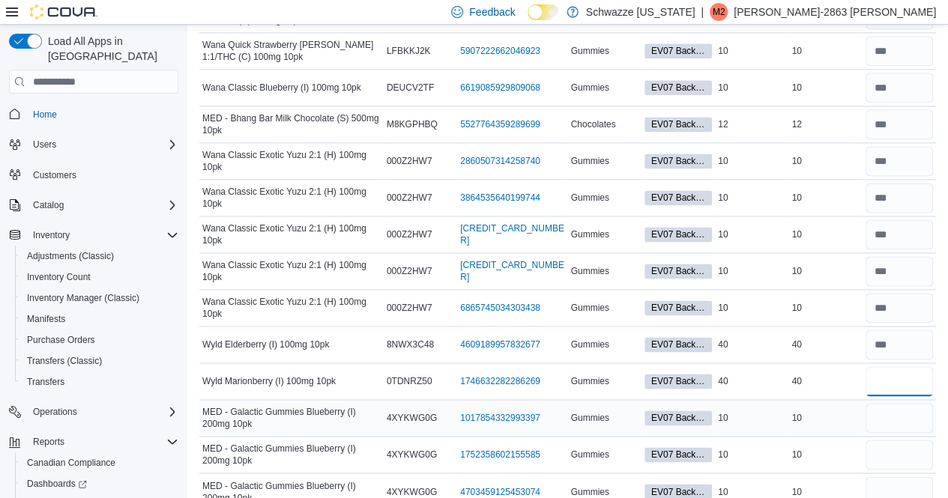
type input "**"
click at [901, 413] on input "number" at bounding box center [898, 418] width 67 height 30
type input "**"
click at [897, 441] on input "number" at bounding box center [898, 455] width 67 height 30
type input "**"
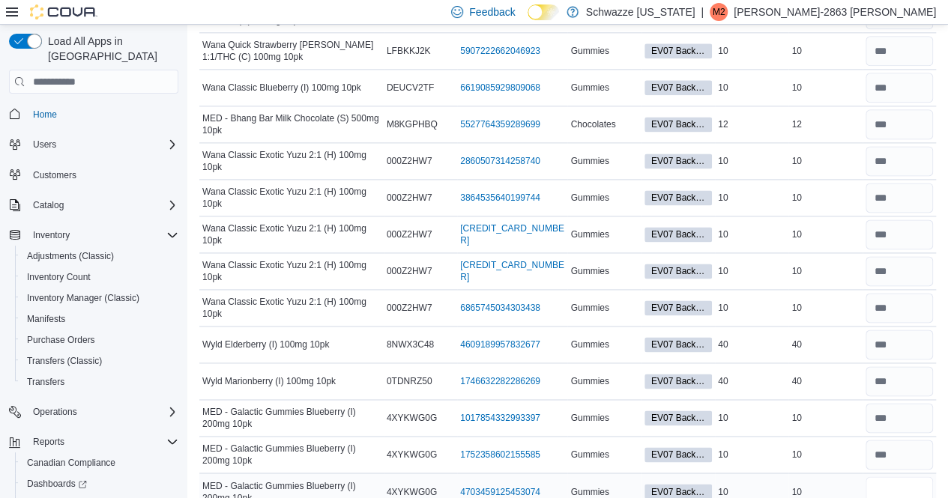
click at [901, 477] on input "number" at bounding box center [898, 492] width 67 height 30
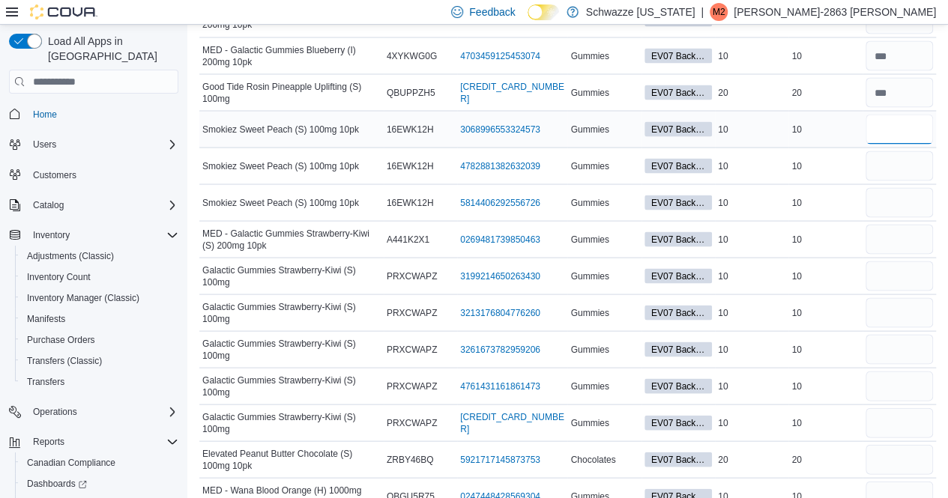
click at [904, 119] on input "number" at bounding box center [898, 129] width 67 height 30
click at [903, 154] on input "number" at bounding box center [898, 166] width 67 height 30
click at [902, 196] on input "number" at bounding box center [898, 202] width 67 height 30
click at [904, 236] on input "number" at bounding box center [898, 239] width 67 height 30
click at [904, 270] on input "number" at bounding box center [898, 276] width 67 height 30
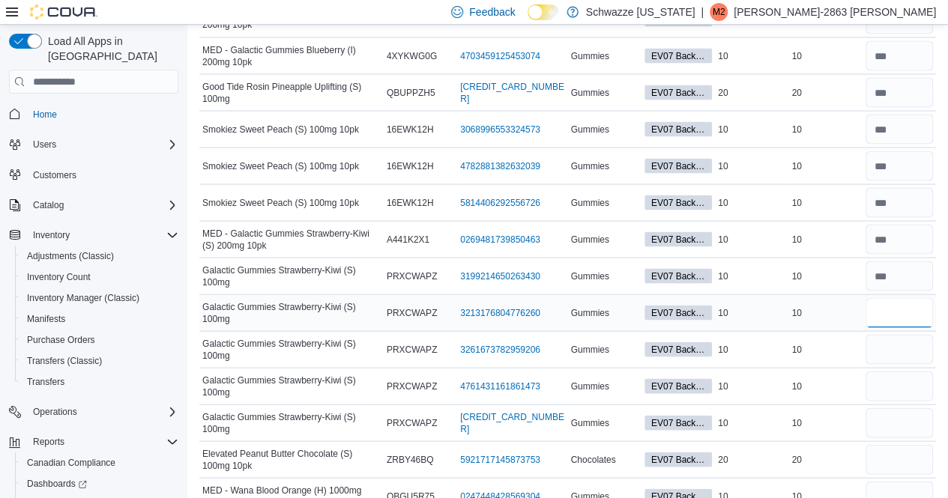
click at [904, 303] on input "number" at bounding box center [898, 312] width 67 height 30
click at [895, 340] on input "number" at bounding box center [898, 349] width 67 height 30
click at [905, 372] on input "number" at bounding box center [898, 386] width 67 height 30
click at [905, 421] on input "number" at bounding box center [898, 423] width 67 height 30
click at [905, 444] on input "number" at bounding box center [898, 459] width 67 height 30
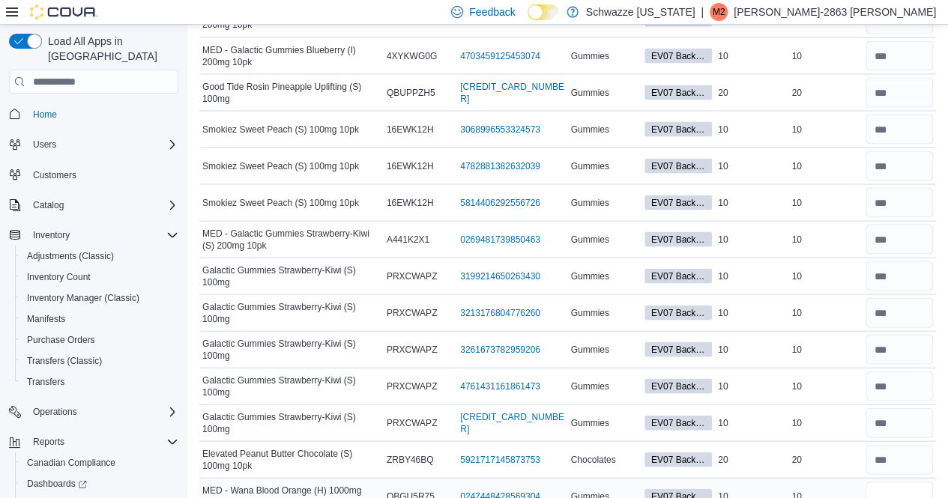
click at [905, 481] on input "number" at bounding box center [898, 496] width 67 height 30
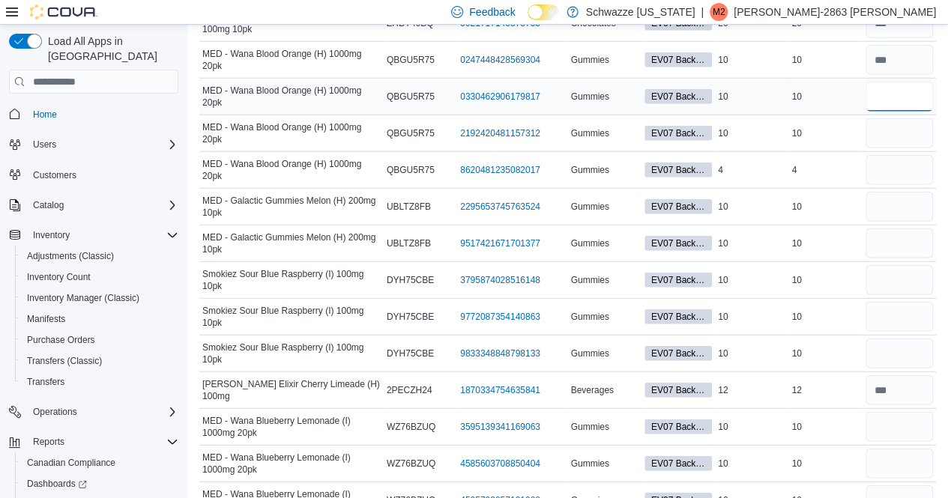
click at [925, 89] on input "number" at bounding box center [898, 97] width 67 height 30
click at [923, 121] on input "number" at bounding box center [898, 133] width 67 height 30
click at [914, 155] on input "number" at bounding box center [898, 170] width 67 height 30
click at [904, 198] on input "number" at bounding box center [898, 207] width 67 height 30
click at [892, 232] on input "number" at bounding box center [898, 244] width 67 height 30
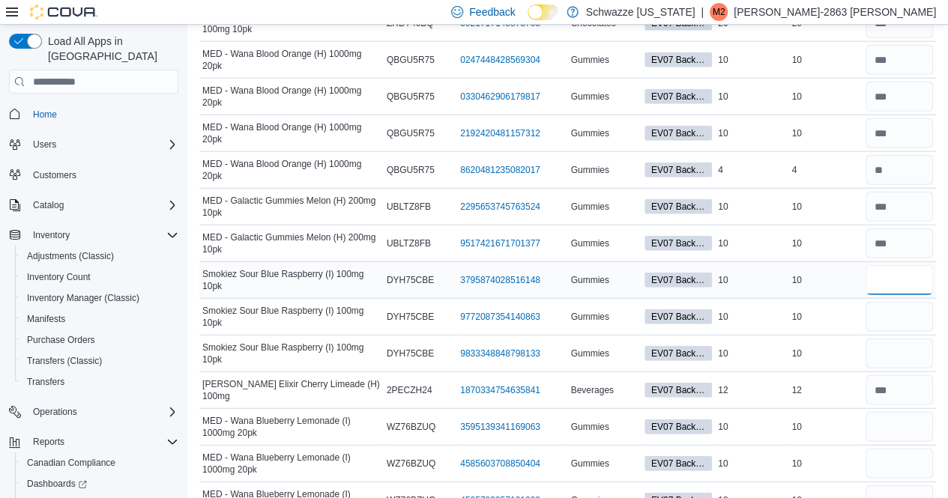
click at [892, 270] on input "number" at bounding box center [898, 280] width 67 height 30
click at [895, 302] on input "number" at bounding box center [898, 317] width 67 height 30
click at [898, 339] on input "number" at bounding box center [898, 354] width 67 height 30
click at [901, 413] on input "number" at bounding box center [898, 427] width 67 height 30
click at [899, 453] on input "number" at bounding box center [898, 464] width 67 height 30
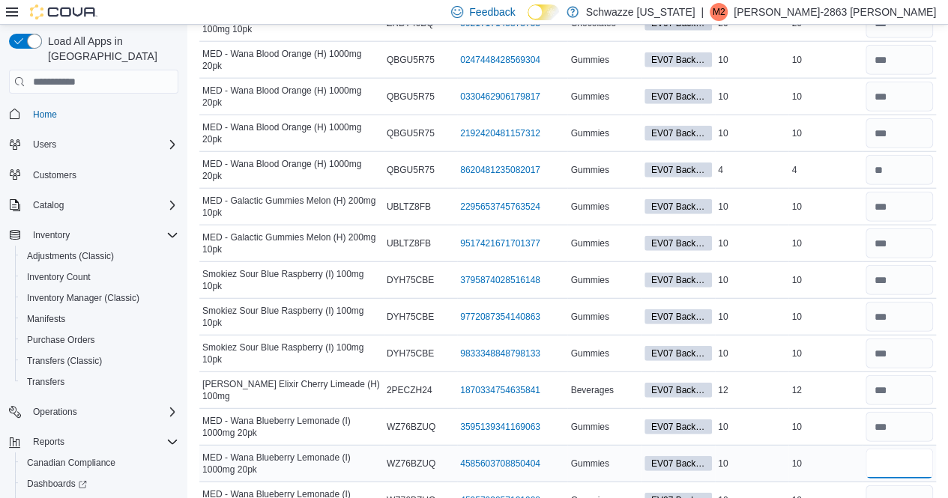
click at [899, 453] on input "number" at bounding box center [898, 464] width 67 height 30
click at [898, 486] on input "number" at bounding box center [898, 501] width 67 height 30
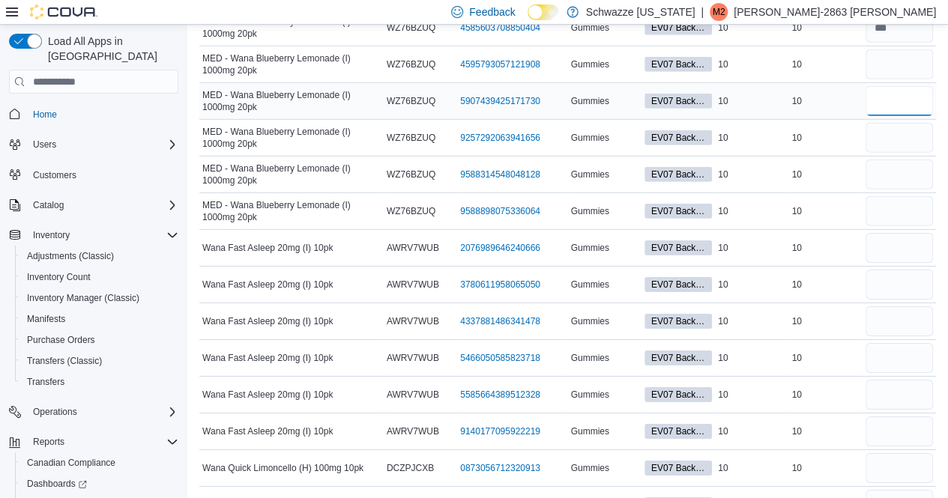
click at [910, 86] on input "number" at bounding box center [898, 101] width 67 height 30
click at [905, 123] on input "number" at bounding box center [898, 138] width 67 height 30
click at [901, 160] on input "number" at bounding box center [898, 175] width 67 height 30
click at [901, 196] on input "number" at bounding box center [898, 211] width 67 height 30
click at [901, 233] on input "number" at bounding box center [898, 248] width 67 height 30
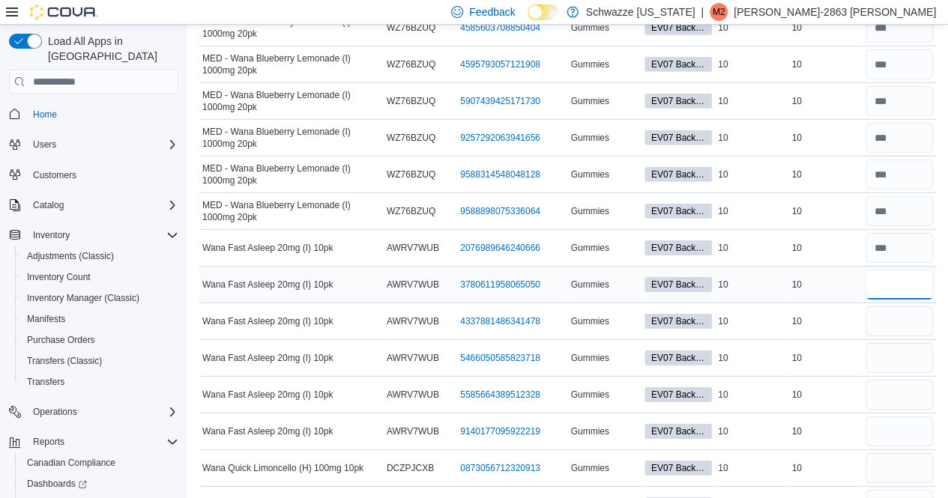
click at [901, 270] on input "number" at bounding box center [898, 285] width 67 height 30
click at [901, 306] on input "number" at bounding box center [898, 321] width 67 height 30
click at [899, 343] on input "number" at bounding box center [898, 358] width 67 height 30
click at [899, 380] on input "number" at bounding box center [898, 395] width 67 height 30
click at [904, 417] on input "number" at bounding box center [898, 432] width 67 height 30
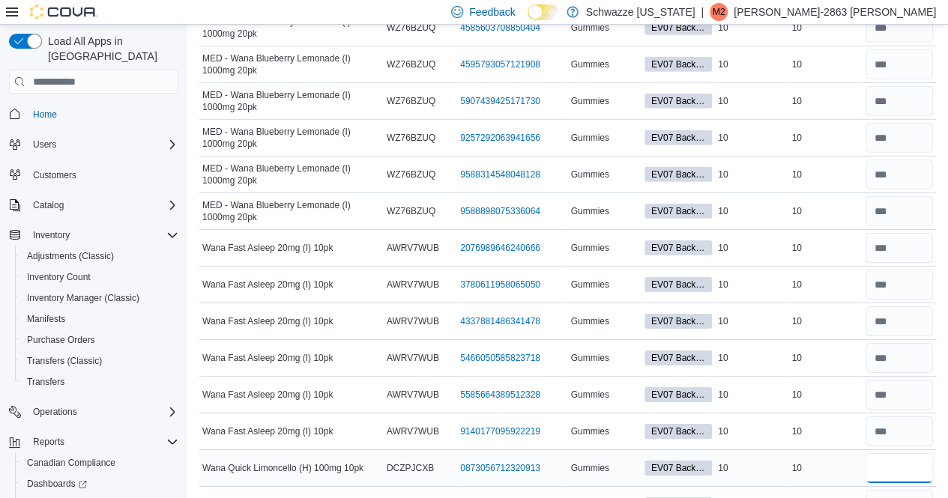
click at [910, 456] on input "number" at bounding box center [898, 468] width 67 height 30
click at [904, 490] on input "number" at bounding box center [898, 505] width 67 height 30
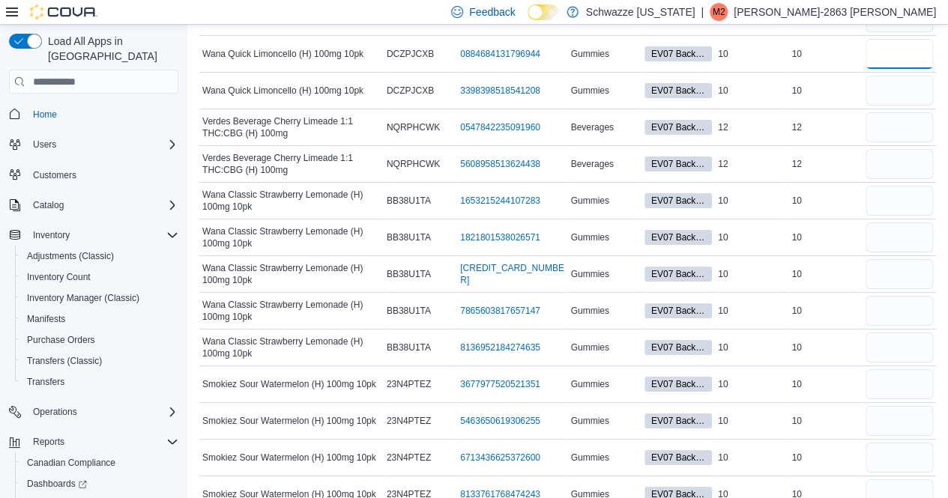
scroll to position [2735, 0]
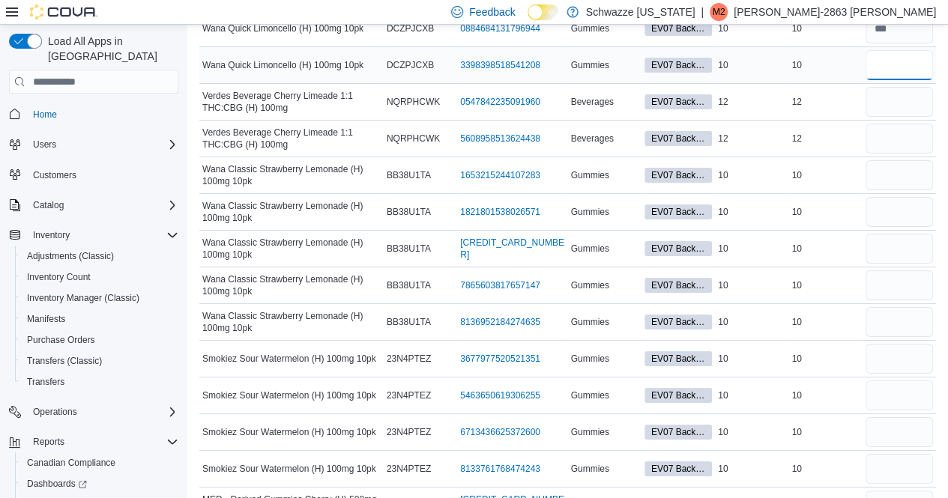
click at [911, 50] on input "number" at bounding box center [898, 65] width 67 height 30
click at [904, 87] on input "number" at bounding box center [898, 102] width 67 height 30
click at [898, 160] on input "number" at bounding box center [898, 175] width 67 height 30
click at [892, 197] on input "number" at bounding box center [898, 212] width 67 height 30
click at [895, 234] on input "number" at bounding box center [898, 249] width 67 height 30
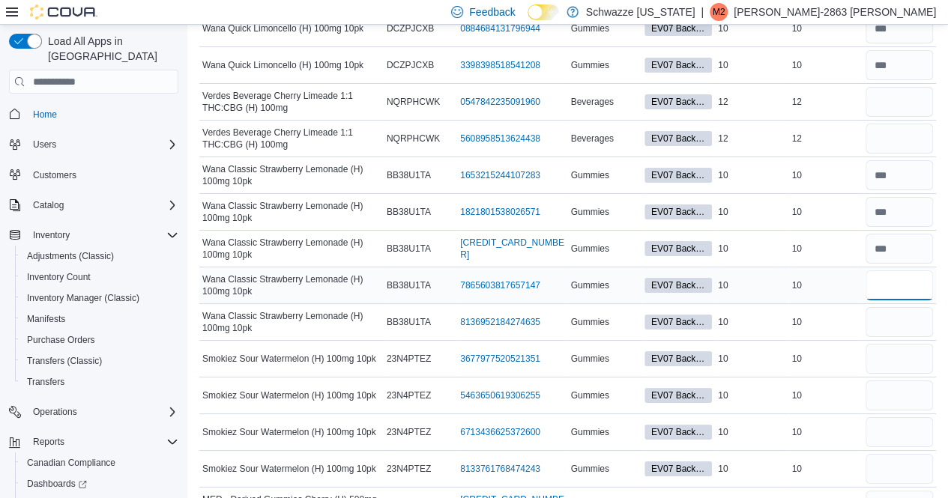
click at [900, 276] on input "number" at bounding box center [898, 285] width 67 height 30
click at [898, 307] on input "number" at bounding box center [898, 322] width 67 height 30
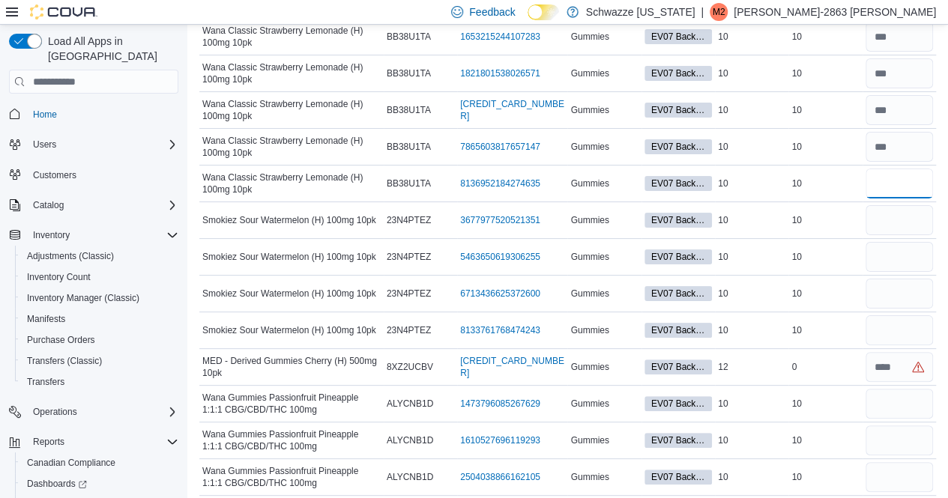
scroll to position [2847, 0]
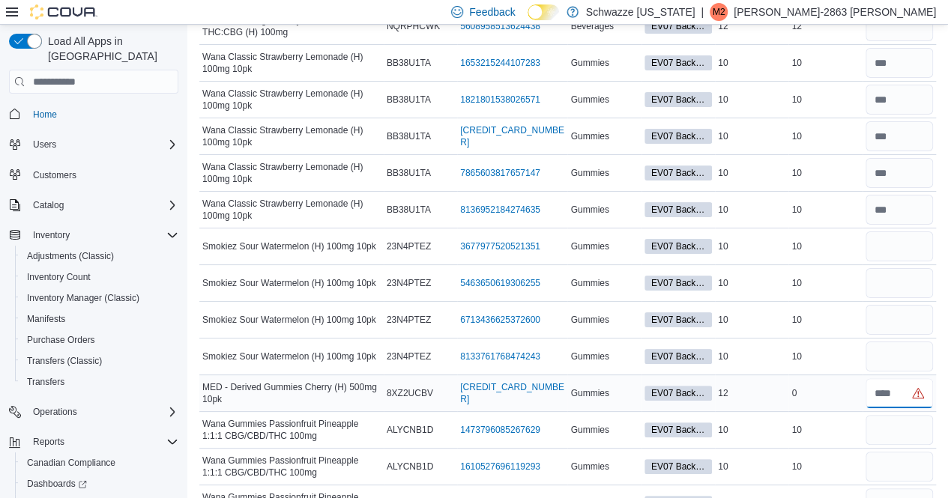
click at [924, 378] on input "number" at bounding box center [898, 393] width 67 height 30
click at [911, 415] on input "number" at bounding box center [898, 430] width 67 height 30
click at [904, 452] on input "number" at bounding box center [898, 467] width 67 height 30
click at [897, 489] on input "number" at bounding box center [898, 504] width 67 height 30
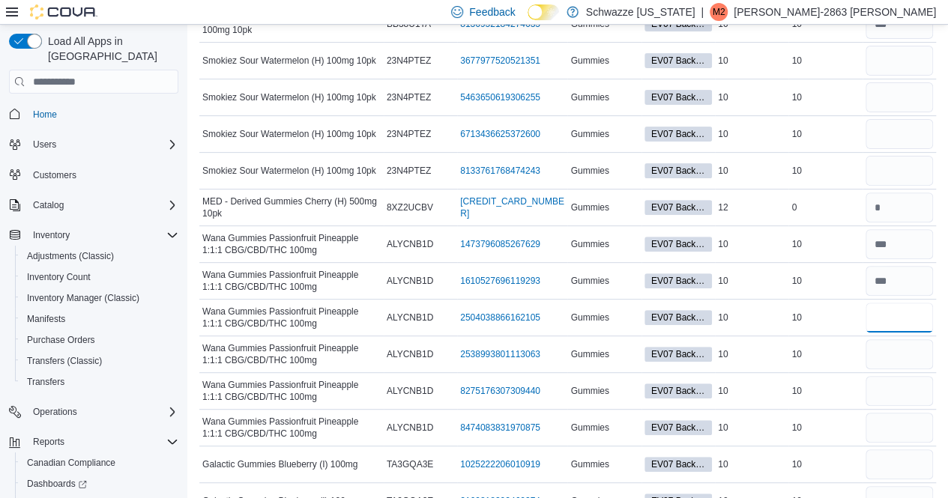
scroll to position [3065, 0]
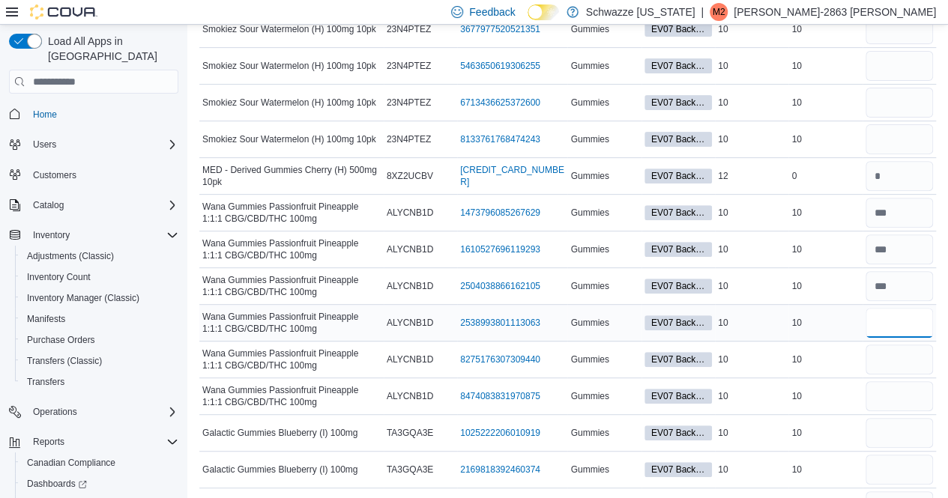
click at [913, 308] on input "number" at bounding box center [898, 323] width 67 height 30
click at [911, 345] on input "number" at bounding box center [898, 360] width 67 height 30
click at [911, 381] on input "number" at bounding box center [898, 396] width 67 height 30
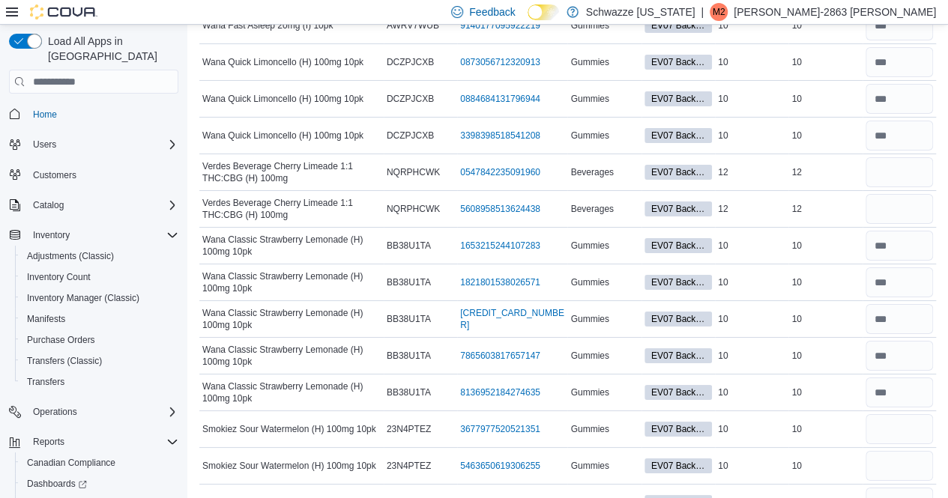
scroll to position [2706, 0]
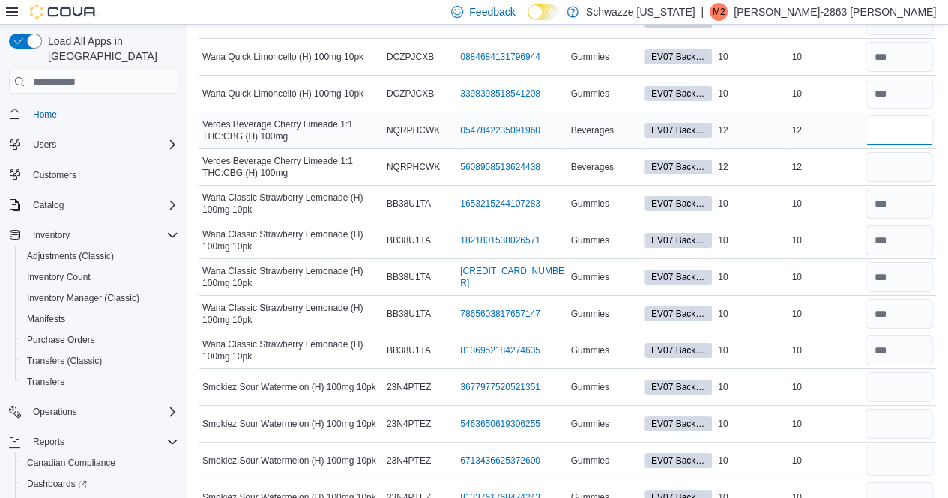
click at [914, 115] on input "number" at bounding box center [898, 130] width 67 height 30
click at [908, 153] on input "number" at bounding box center [898, 167] width 67 height 30
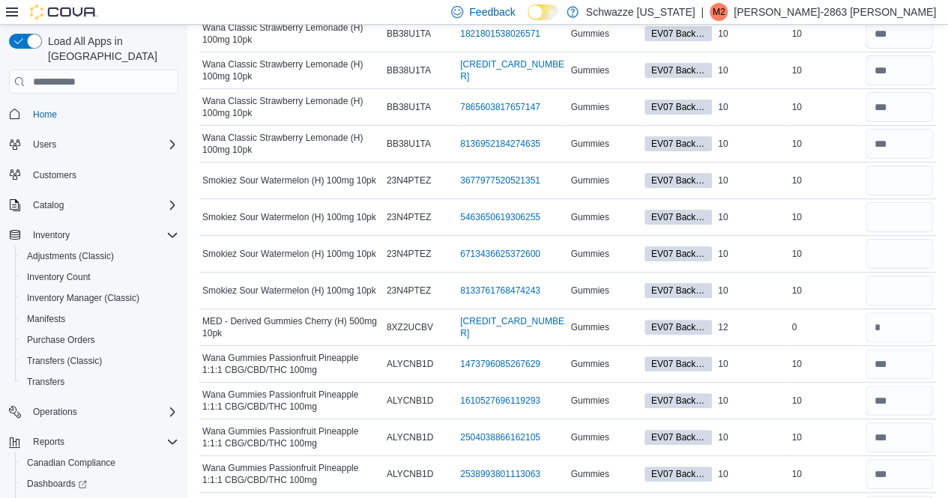
scroll to position [2918, 0]
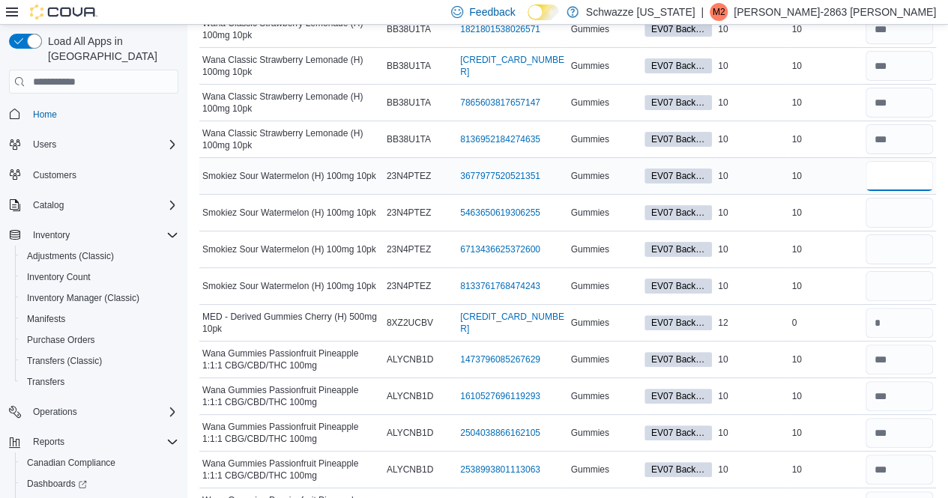
click at [910, 161] on input "number" at bounding box center [898, 176] width 67 height 30
click at [905, 198] on input "number" at bounding box center [898, 213] width 67 height 30
click at [902, 235] on input "number" at bounding box center [898, 250] width 67 height 30
click at [902, 271] on input "number" at bounding box center [898, 286] width 67 height 30
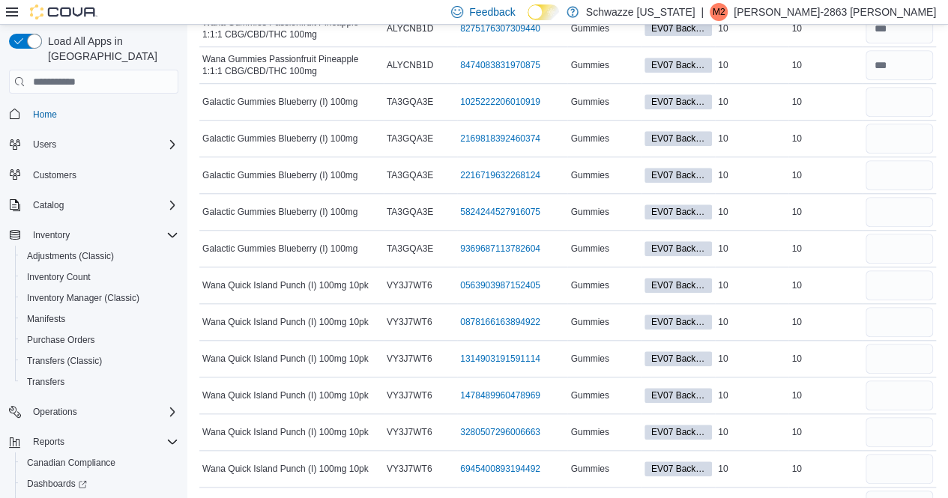
scroll to position [3411, 0]
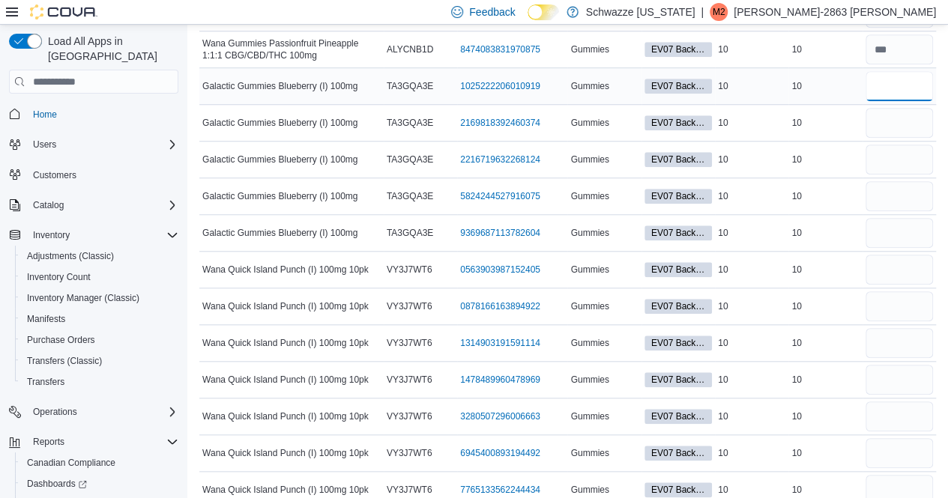
click at [907, 71] on input "number" at bounding box center [898, 86] width 67 height 30
click at [893, 108] on input "number" at bounding box center [898, 123] width 67 height 30
click at [893, 145] on input "number" at bounding box center [898, 160] width 67 height 30
click at [894, 181] on input "number" at bounding box center [898, 196] width 67 height 30
click at [896, 218] on input "number" at bounding box center [898, 233] width 67 height 30
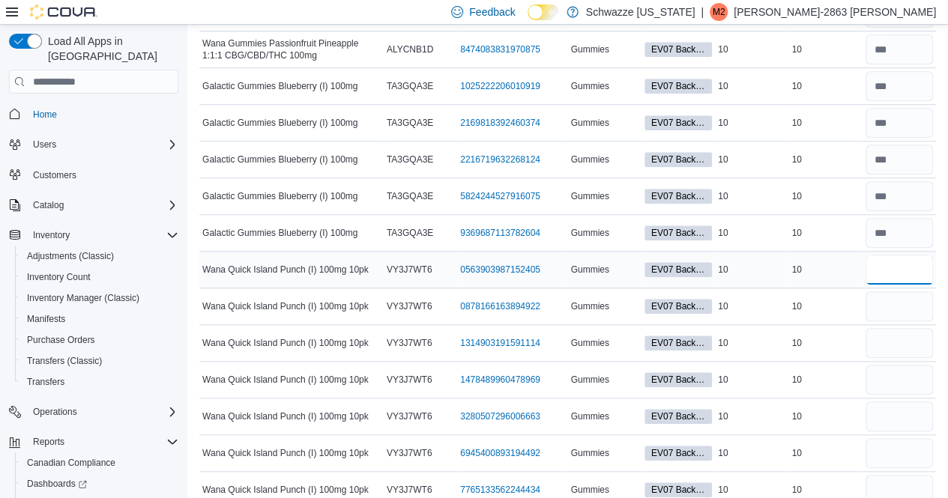
click at [902, 255] on input "number" at bounding box center [898, 270] width 67 height 30
click at [895, 291] on input "number" at bounding box center [898, 306] width 67 height 30
click at [904, 328] on input "number" at bounding box center [898, 343] width 67 height 30
click at [904, 365] on input "number" at bounding box center [898, 380] width 67 height 30
click at [903, 402] on input "number" at bounding box center [898, 417] width 67 height 30
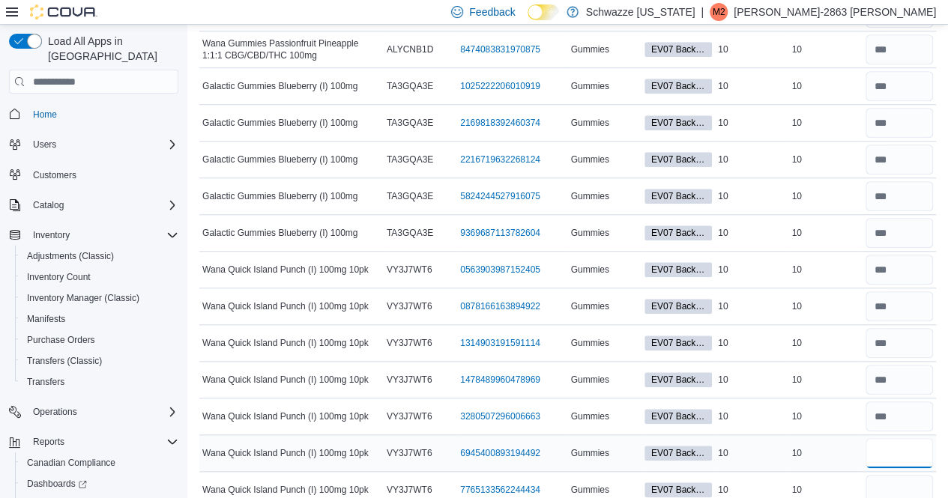
click at [904, 438] on input "number" at bounding box center [898, 453] width 67 height 30
click at [904, 475] on input "number" at bounding box center [898, 490] width 67 height 30
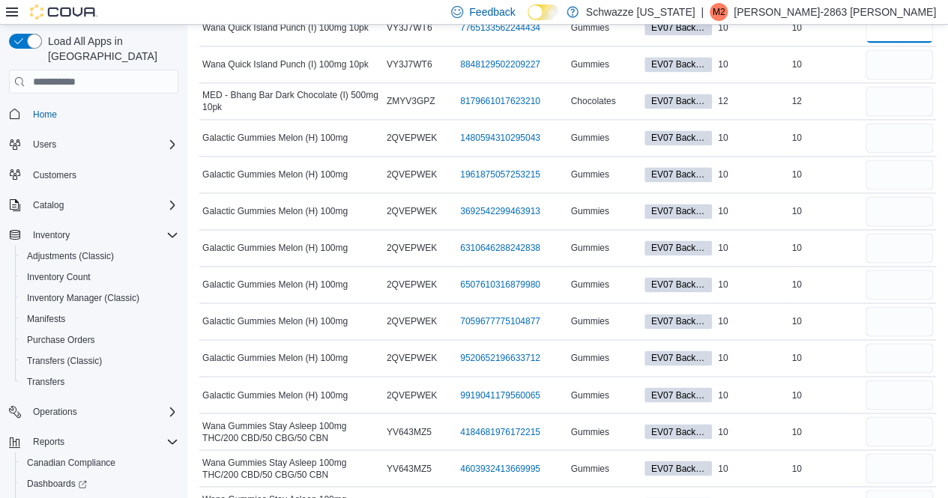
scroll to position [3874, 0]
click at [896, 49] on input "number" at bounding box center [898, 64] width 67 height 30
click at [901, 86] on input "number" at bounding box center [898, 101] width 67 height 30
click at [898, 123] on input "number" at bounding box center [898, 138] width 67 height 30
click at [917, 417] on input "number" at bounding box center [898, 432] width 67 height 30
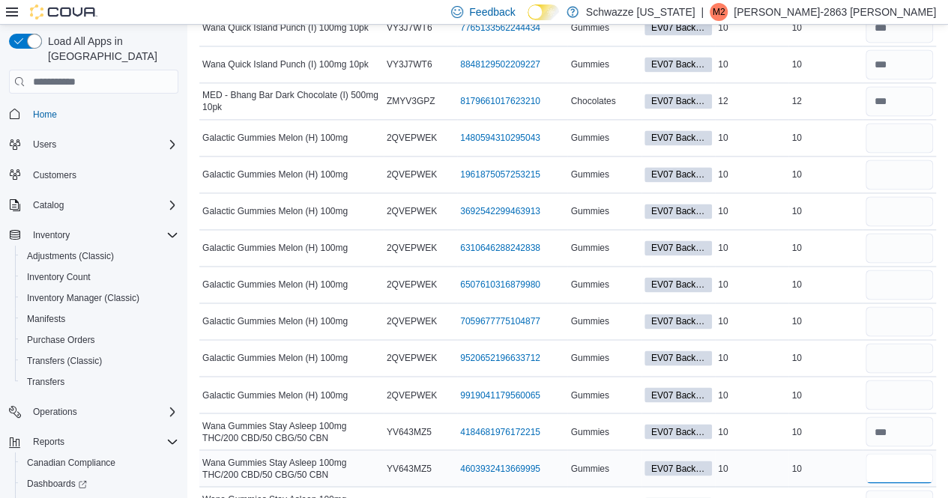
click at [910, 453] on input "number" at bounding box center [898, 468] width 67 height 30
click at [900, 490] on input "number" at bounding box center [898, 505] width 67 height 30
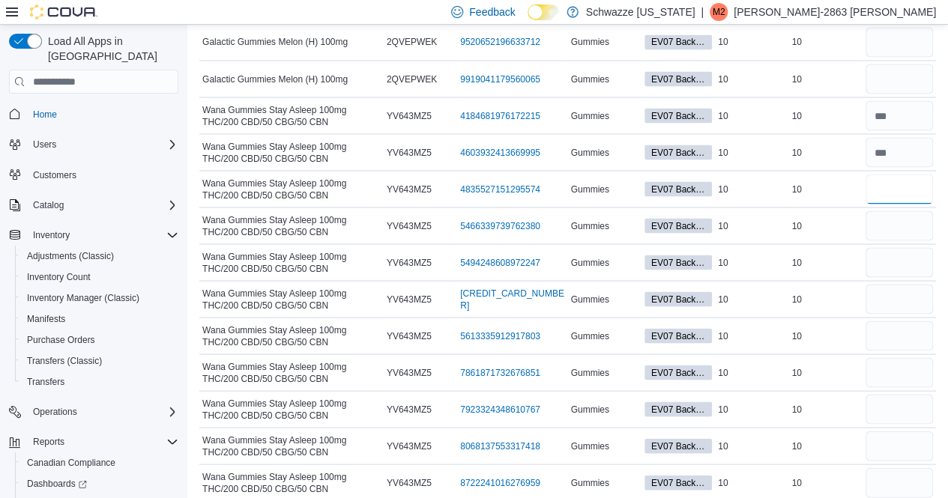
scroll to position [4200, 0]
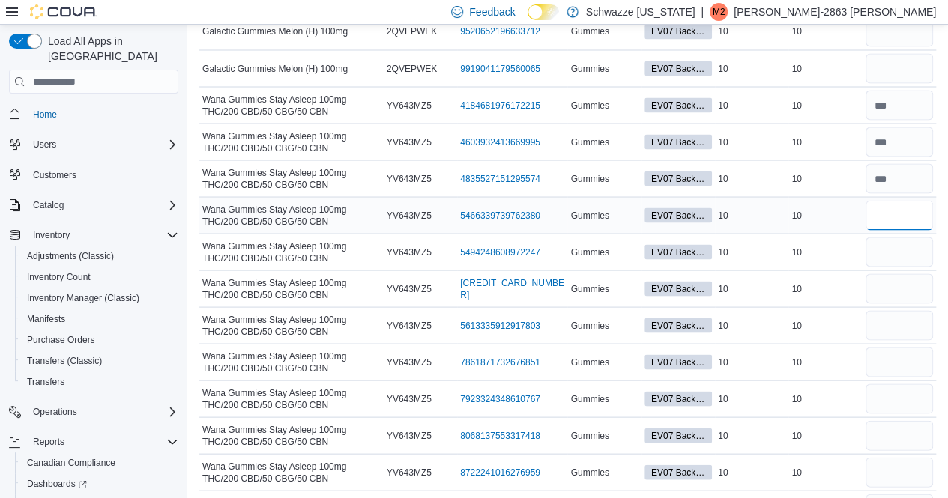
click at [907, 200] on input "number" at bounding box center [898, 215] width 67 height 30
click at [904, 237] on input "number" at bounding box center [898, 252] width 67 height 30
click at [904, 273] on input "number" at bounding box center [898, 288] width 67 height 30
click at [901, 310] on input "number" at bounding box center [898, 325] width 67 height 30
click at [901, 347] on input "number" at bounding box center [898, 362] width 67 height 30
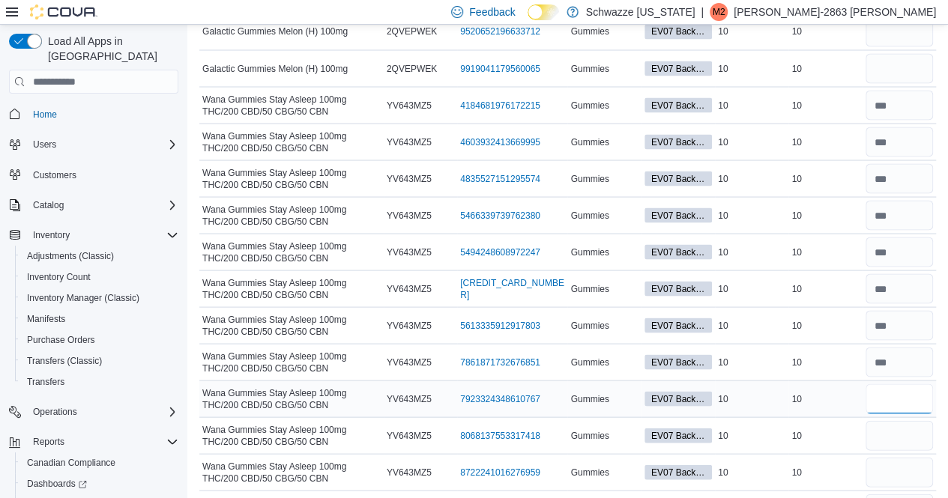
click at [905, 384] on input "number" at bounding box center [898, 399] width 67 height 30
click at [901, 420] on input "number" at bounding box center [898, 435] width 67 height 30
click at [904, 457] on input "number" at bounding box center [898, 472] width 67 height 30
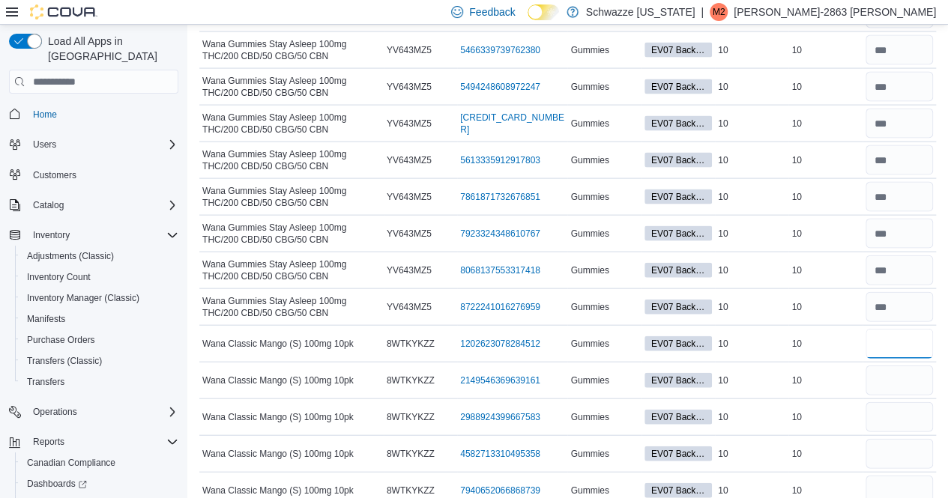
scroll to position [4429, 0]
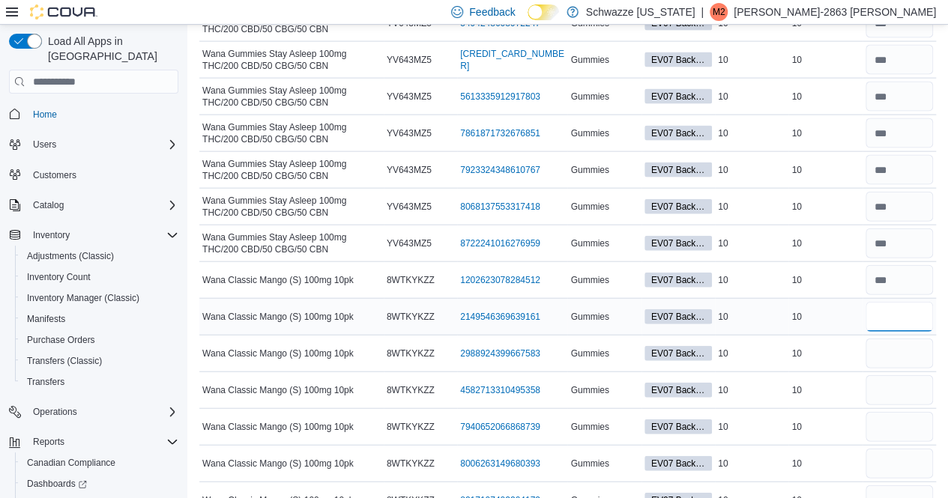
click at [886, 302] on input "number" at bounding box center [898, 317] width 67 height 30
click at [890, 339] on input "number" at bounding box center [898, 354] width 67 height 30
click at [896, 375] on input "number" at bounding box center [898, 390] width 67 height 30
click at [889, 412] on input "number" at bounding box center [898, 427] width 67 height 30
click at [895, 449] on input "number" at bounding box center [898, 464] width 67 height 30
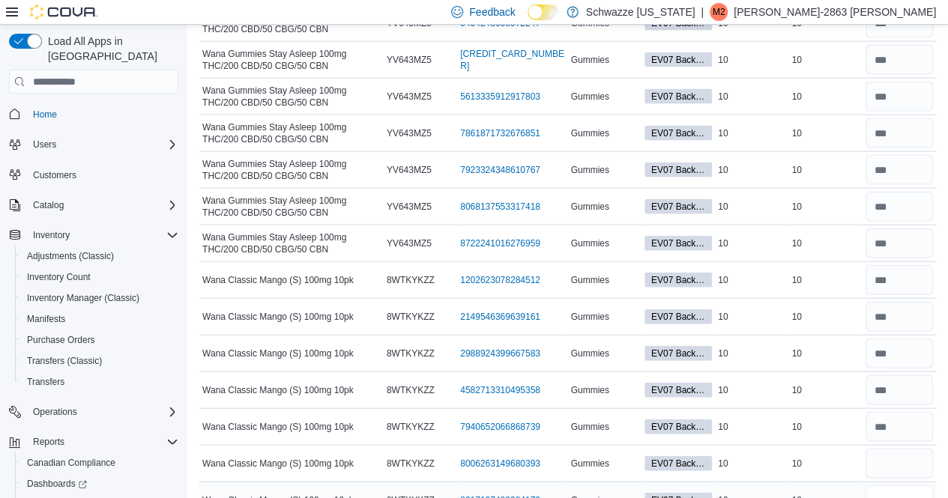
click at [902, 486] on input "number" at bounding box center [898, 501] width 67 height 30
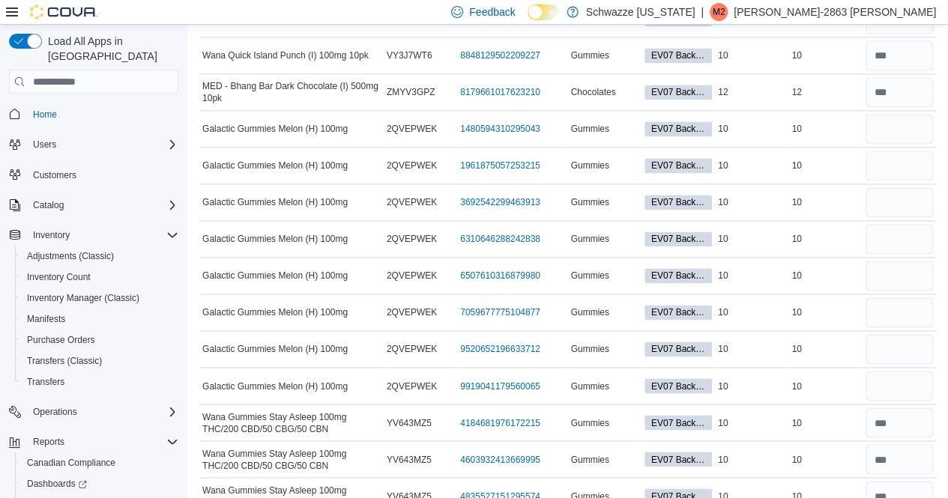
scroll to position [3868, 0]
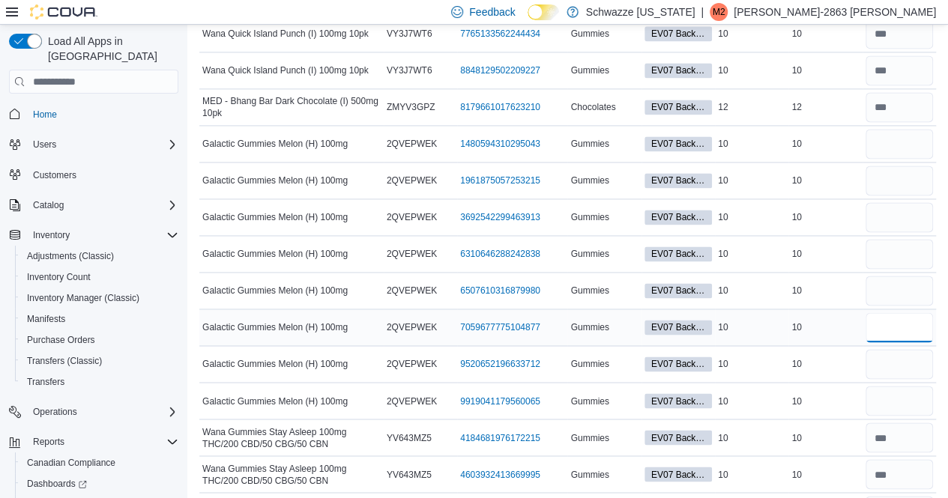
click at [901, 312] on input "number" at bounding box center [898, 327] width 67 height 30
click at [890, 349] on input "number" at bounding box center [898, 364] width 67 height 30
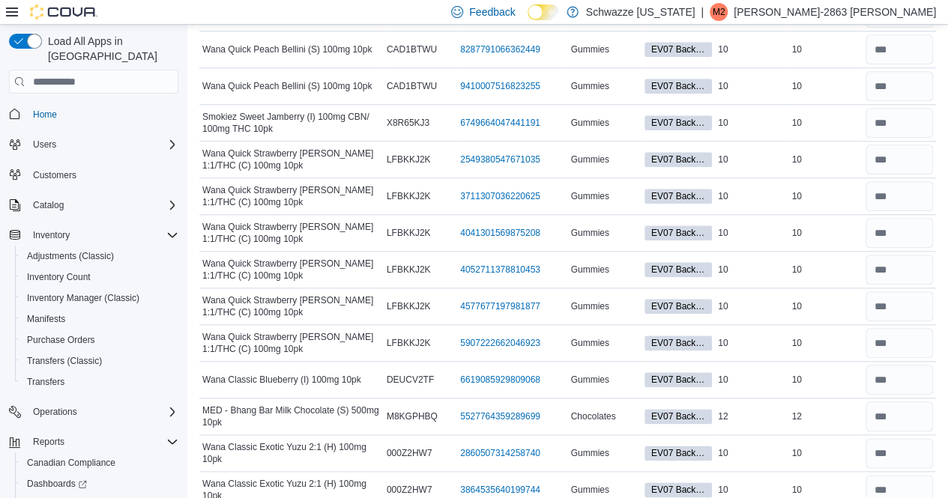
scroll to position [0, 0]
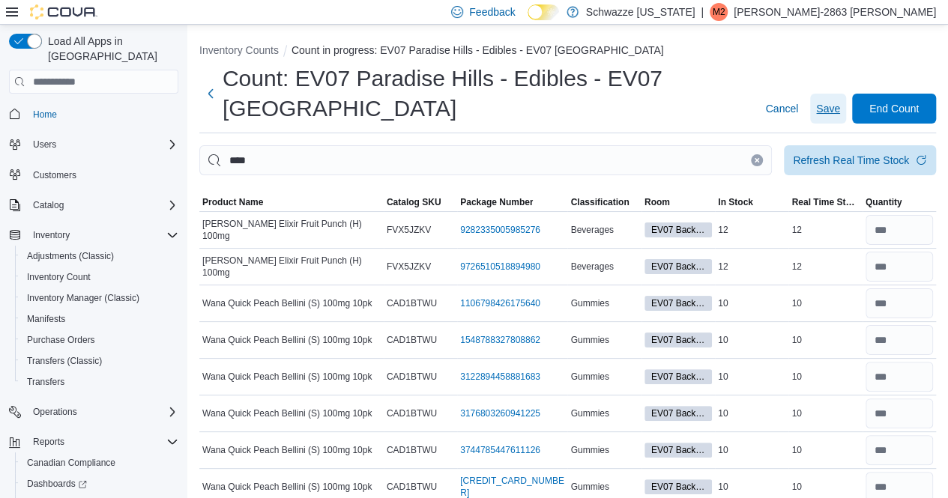
click at [838, 106] on span "Save" at bounding box center [828, 108] width 24 height 15
